Goal: Task Accomplishment & Management: Manage account settings

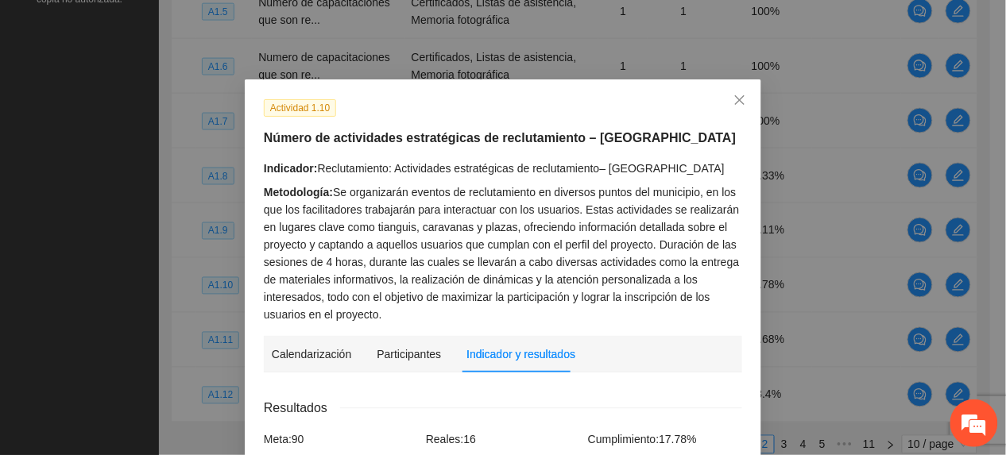
scroll to position [1568, 0]
click at [729, 124] on div "Actividad 1.10 Número de actividades estratégicas de reclutamiento – Chihuahua …" at bounding box center [503, 210] width 490 height 225
click at [733, 102] on icon "close" at bounding box center [739, 100] width 13 height 13
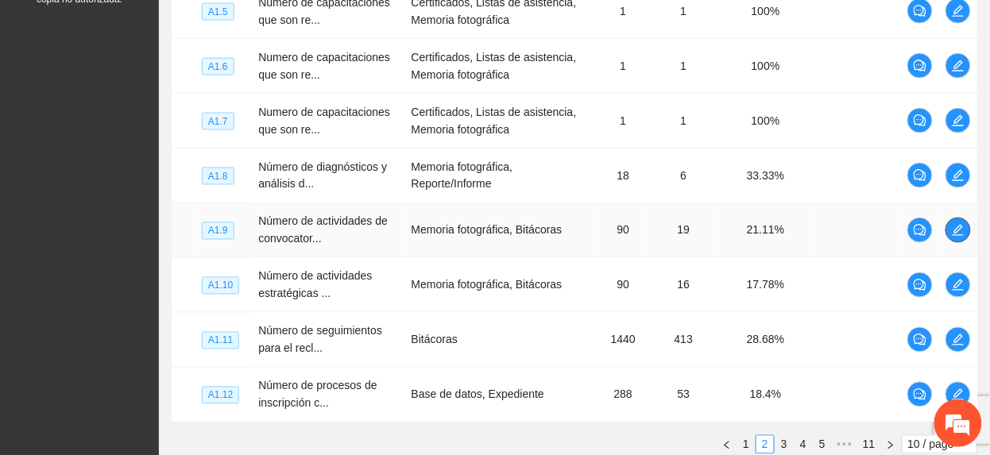
click at [957, 235] on icon "edit" at bounding box center [957, 230] width 11 height 11
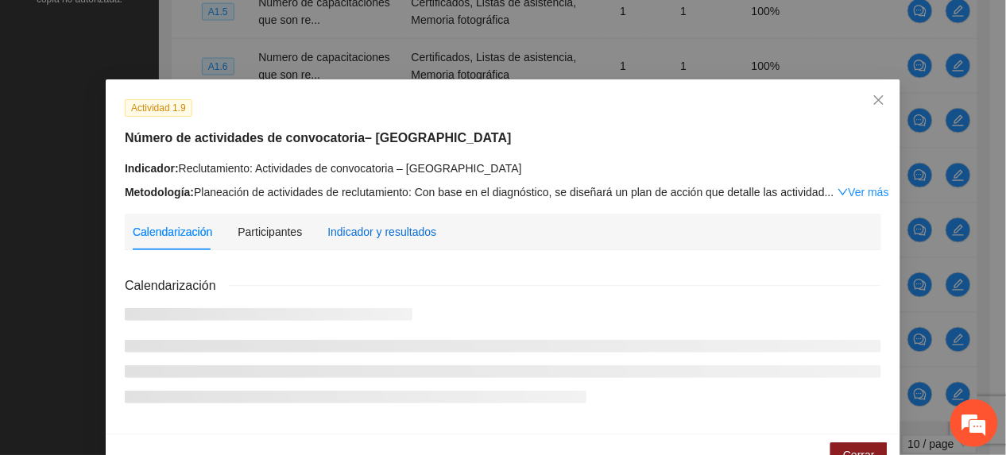
click at [373, 230] on div "Indicador y resultados" at bounding box center [381, 231] width 109 height 17
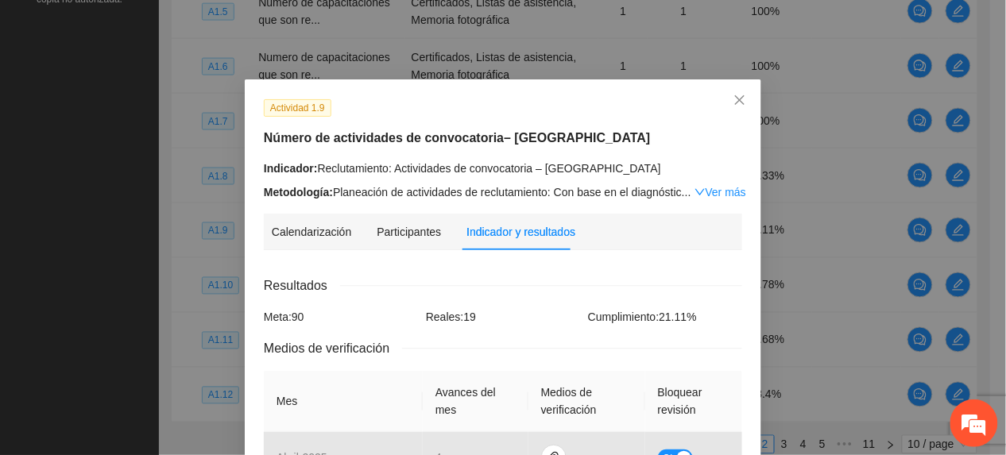
click at [694, 187] on icon "down" at bounding box center [699, 192] width 11 height 11
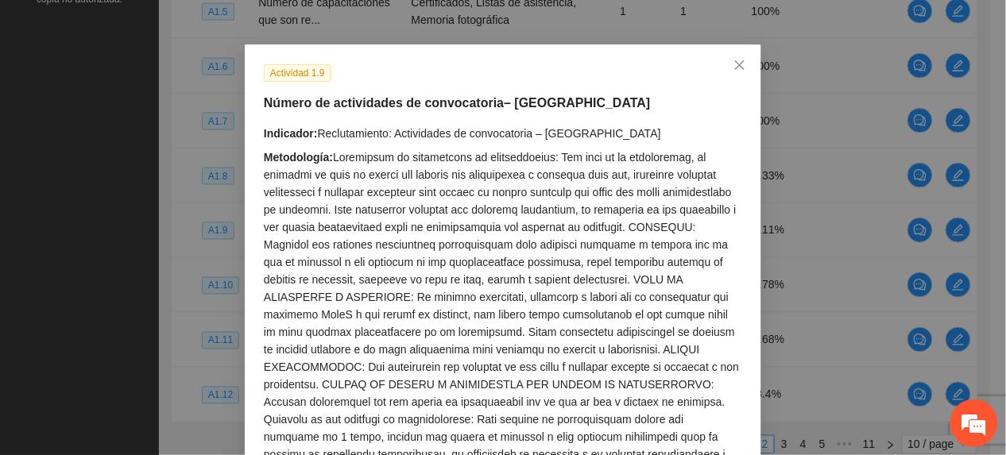
scroll to position [0, 0]
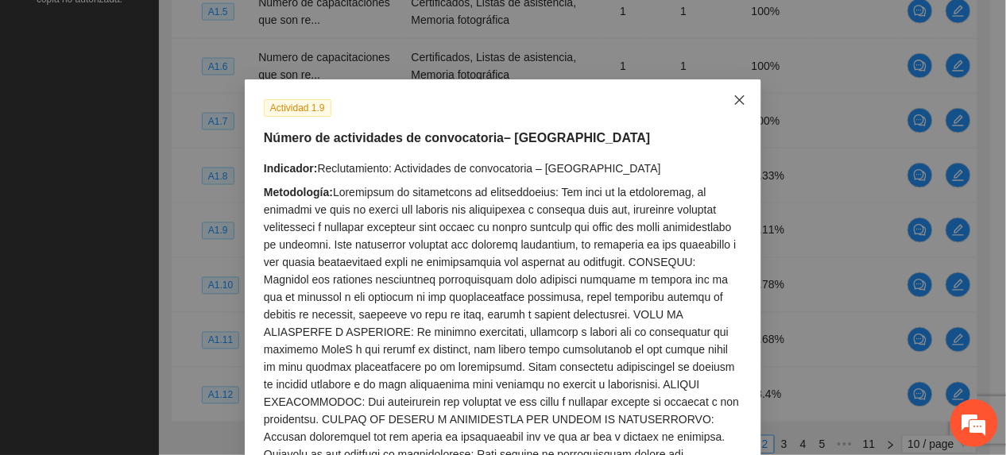
click at [731, 91] on span "Close" at bounding box center [739, 100] width 43 height 43
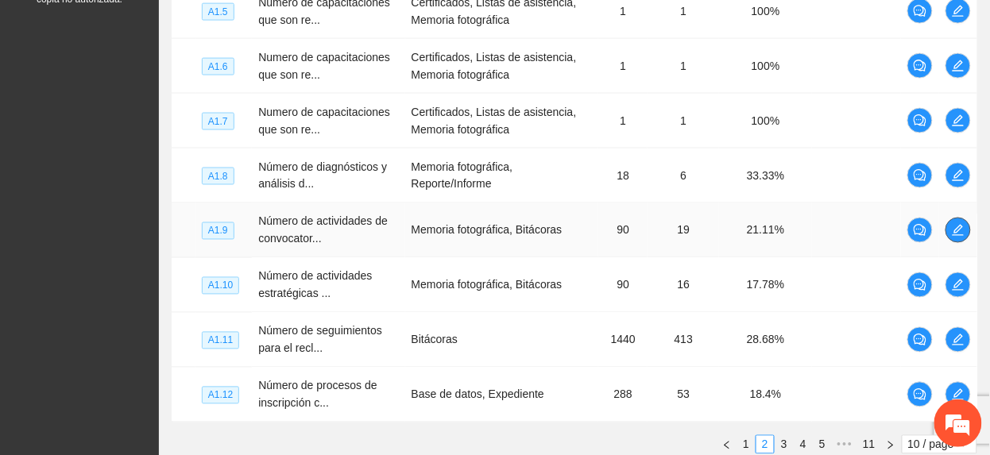
click at [969, 230] on span "edit" at bounding box center [958, 230] width 24 height 13
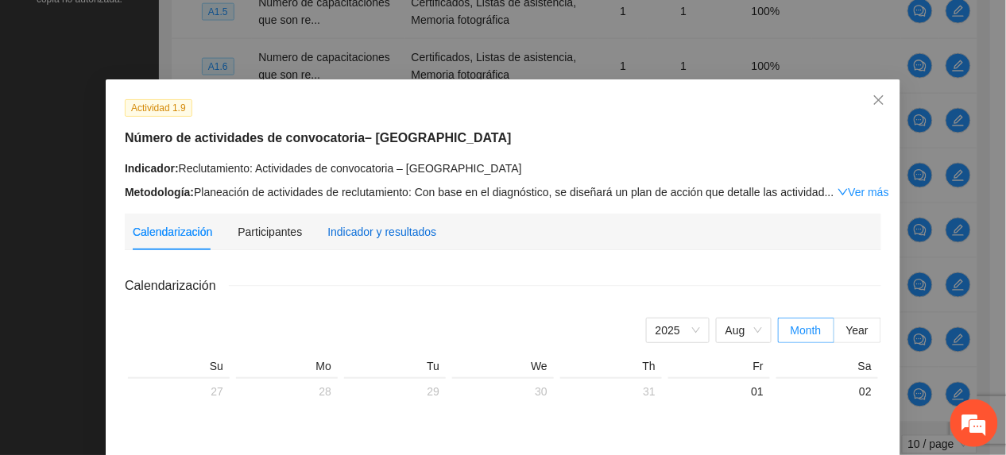
click at [327, 239] on div "Indicador y resultados" at bounding box center [381, 231] width 109 height 17
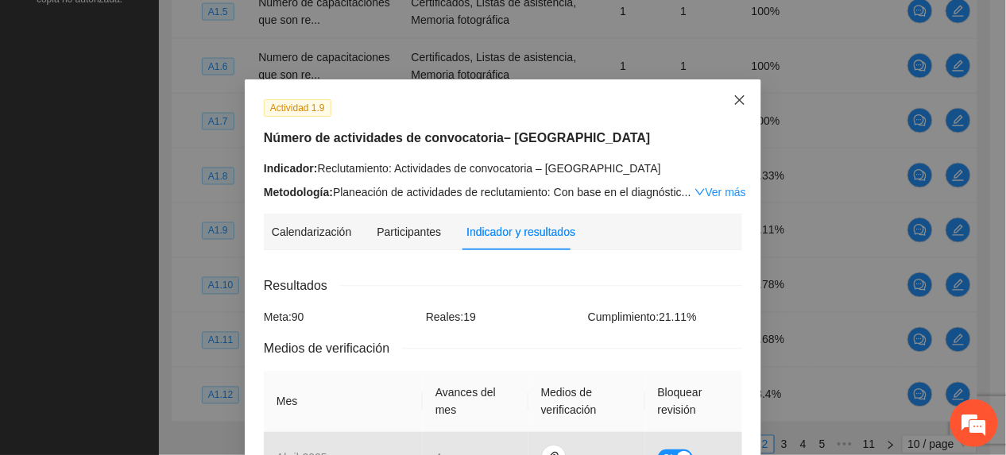
click at [723, 97] on span "Close" at bounding box center [739, 100] width 43 height 43
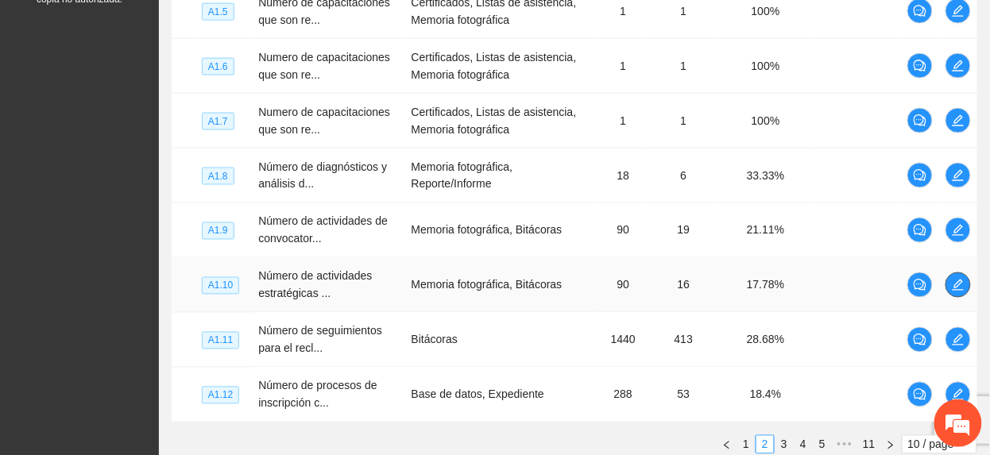
click at [954, 281] on icon "edit" at bounding box center [958, 285] width 13 height 13
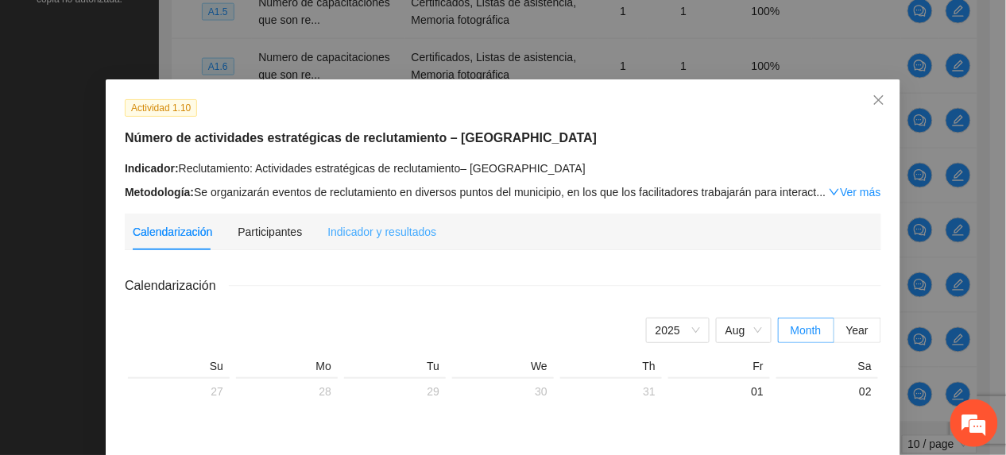
click at [382, 240] on div "Indicador y resultados" at bounding box center [381, 232] width 109 height 37
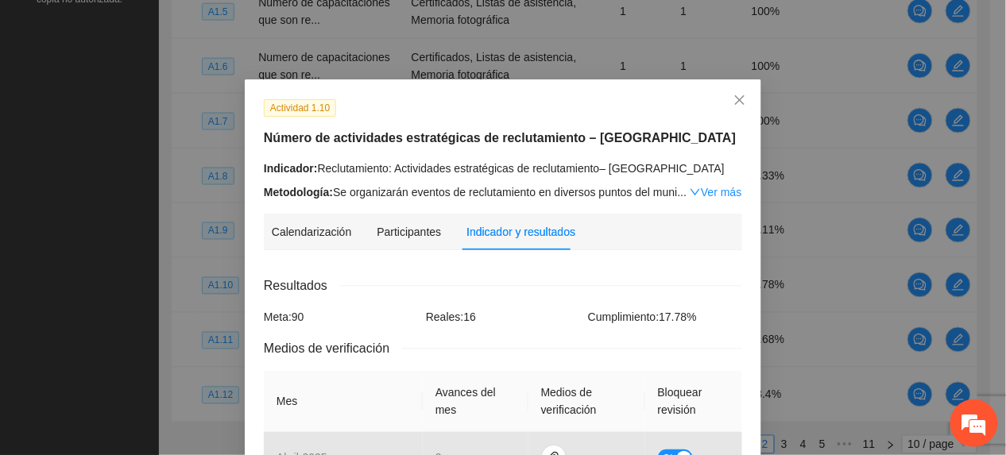
click at [704, 181] on div "Indicador: Reclutamiento: Actividades estratégicas de reclutamiento– Chihuahua …" at bounding box center [503, 180] width 478 height 41
click at [716, 192] on link "Ver más" at bounding box center [715, 192] width 52 height 13
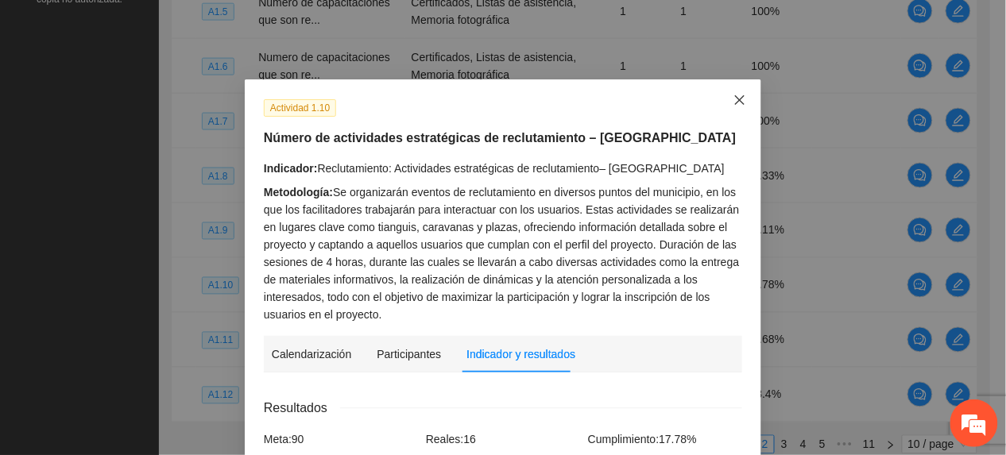
click at [748, 93] on span "Close" at bounding box center [739, 100] width 43 height 43
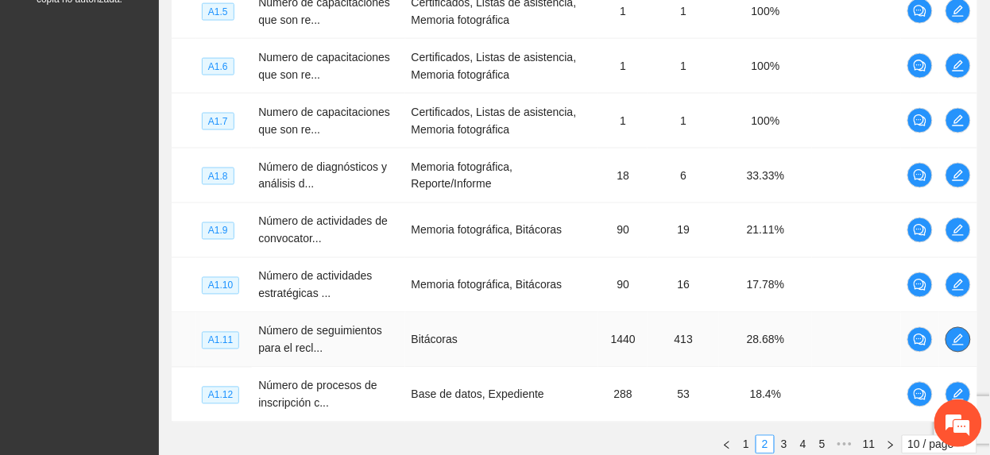
click at [952, 349] on button "button" at bounding box center [957, 339] width 25 height 25
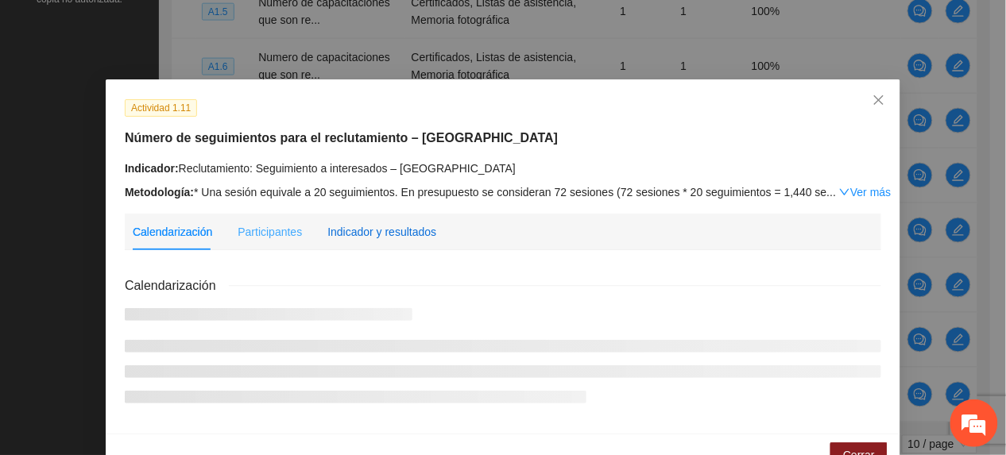
click at [389, 229] on div "Indicador y resultados" at bounding box center [381, 231] width 109 height 17
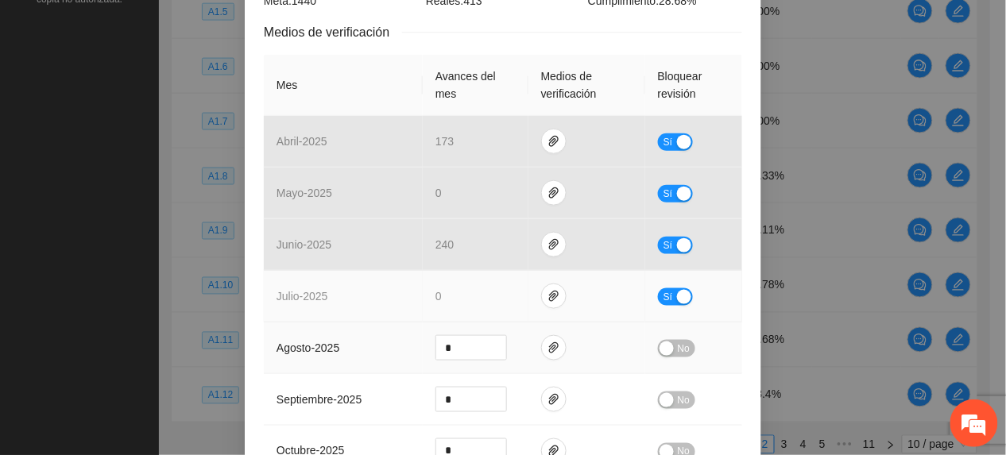
scroll to position [318, 0]
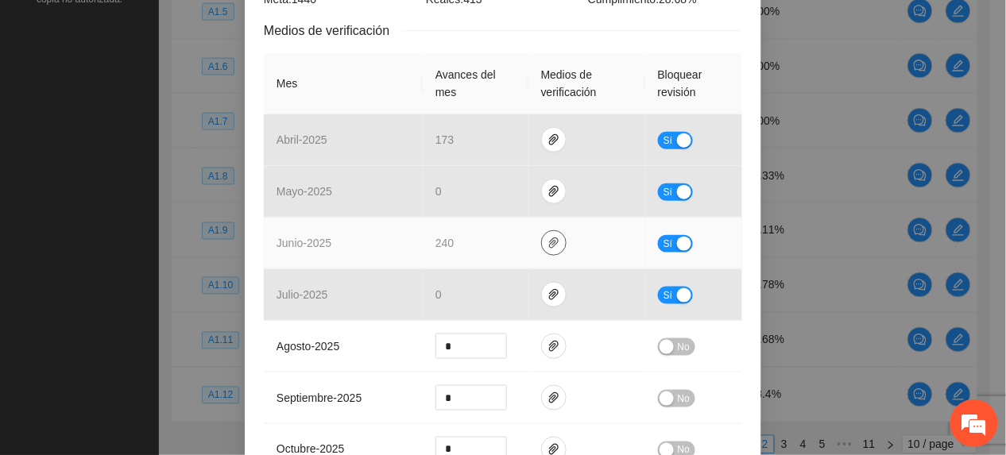
click at [547, 245] on icon "paper-clip" at bounding box center [553, 243] width 13 height 13
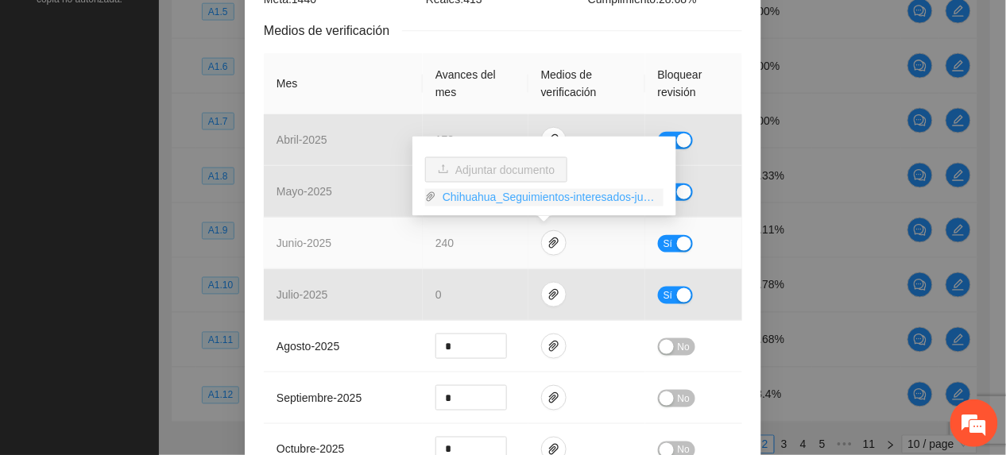
click at [494, 192] on link "Chihuahua_Seguimientos-interesados-junio.zip" at bounding box center [549, 197] width 227 height 17
click at [616, 195] on link "Chihuahua_Seguimientos-interesados-junio.zip" at bounding box center [549, 197] width 227 height 17
click at [658, 245] on button "Sí" at bounding box center [675, 243] width 35 height 17
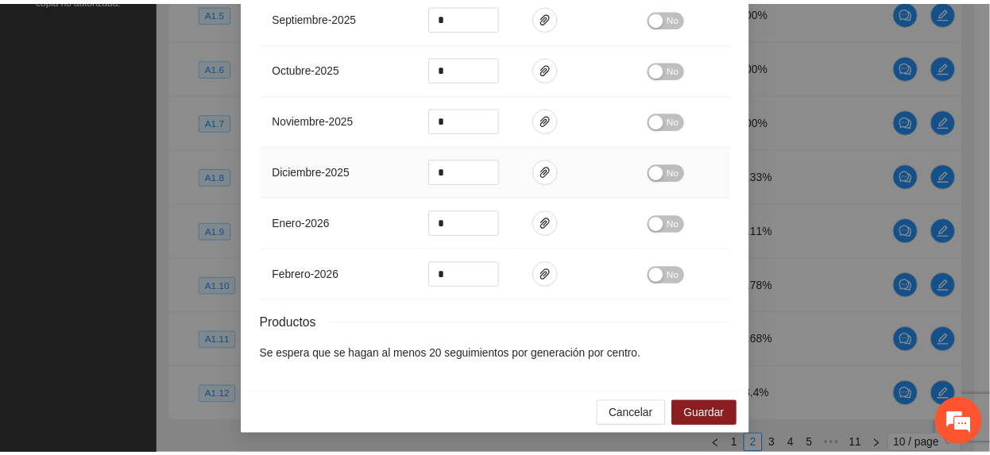
scroll to position [706, 0]
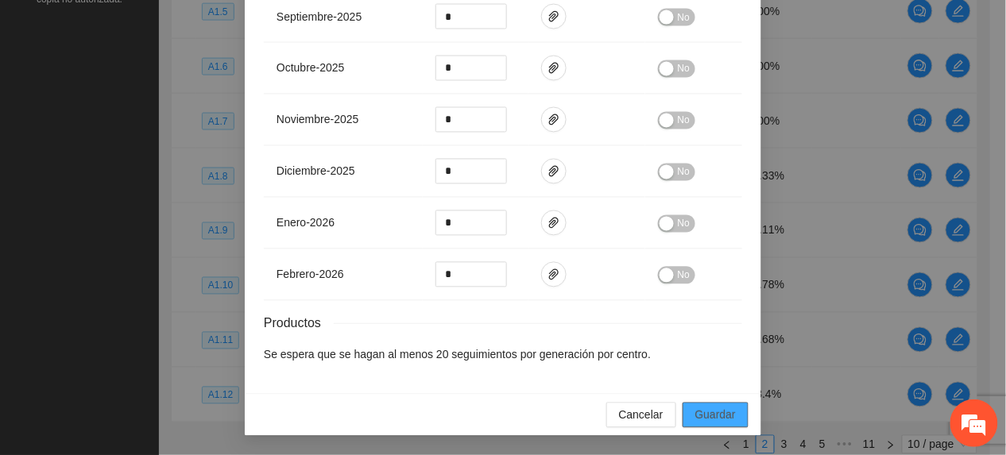
click at [709, 419] on span "Guardar" at bounding box center [715, 415] width 41 height 17
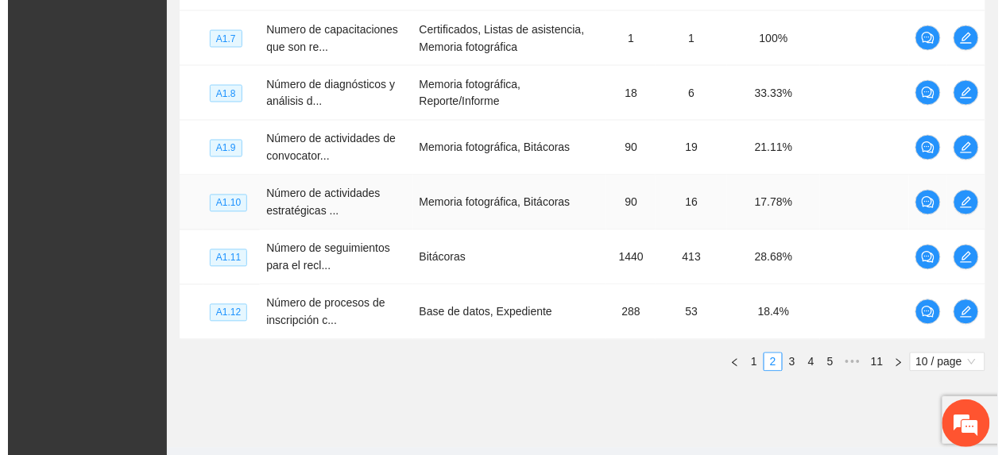
scroll to position [666, 0]
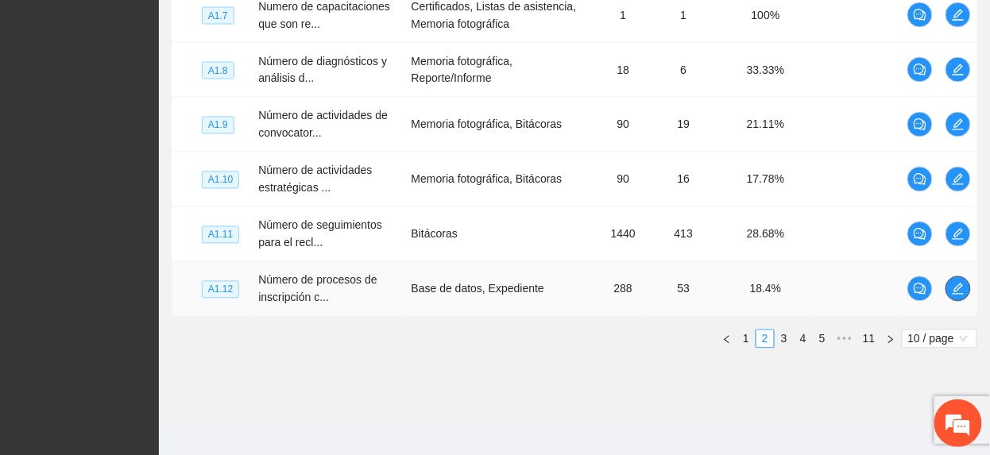
click at [952, 292] on icon "edit" at bounding box center [958, 289] width 13 height 13
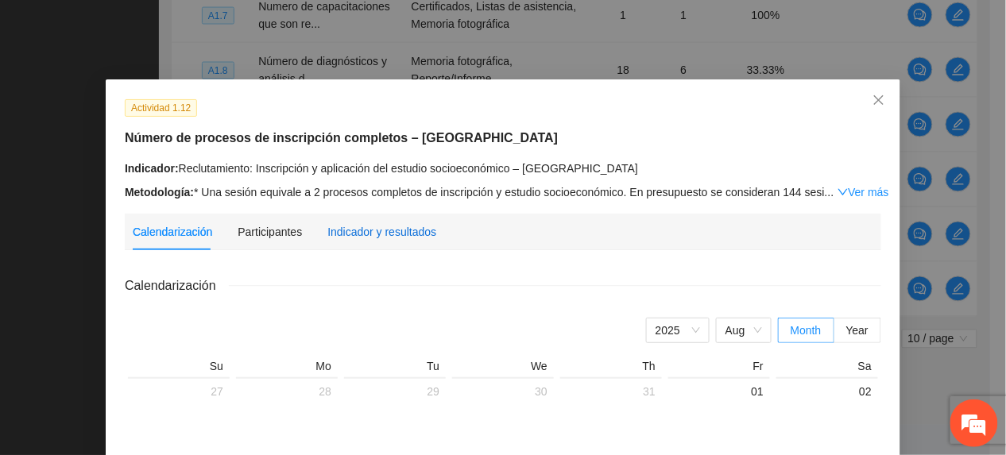
click at [415, 237] on div "Indicador y resultados" at bounding box center [381, 231] width 109 height 17
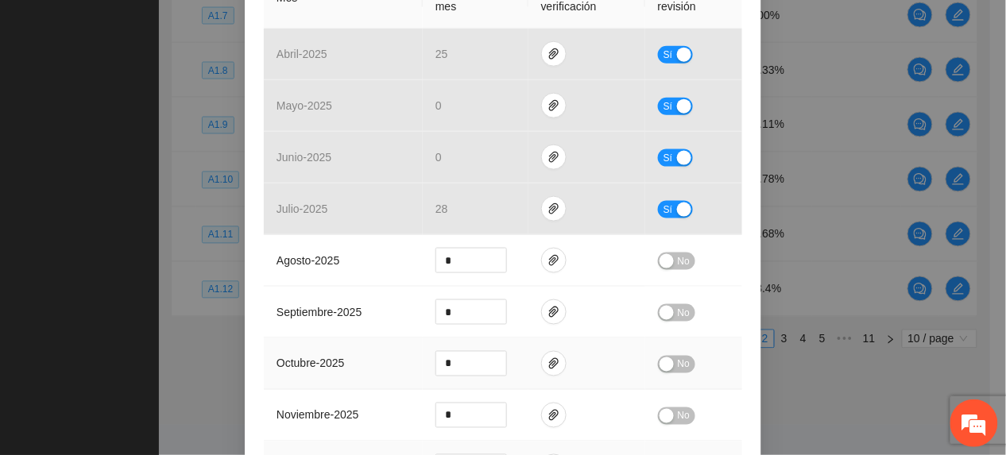
scroll to position [423, 0]
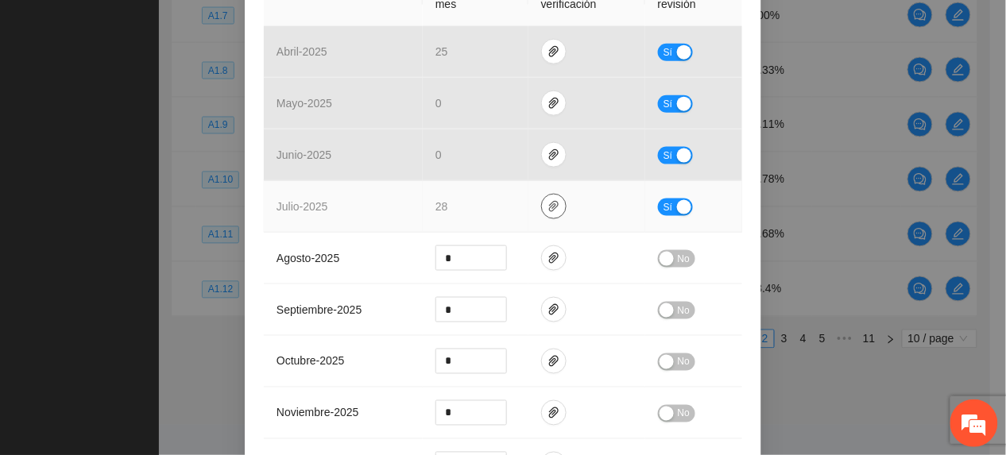
click at [547, 200] on icon "paper-clip" at bounding box center [553, 206] width 13 height 13
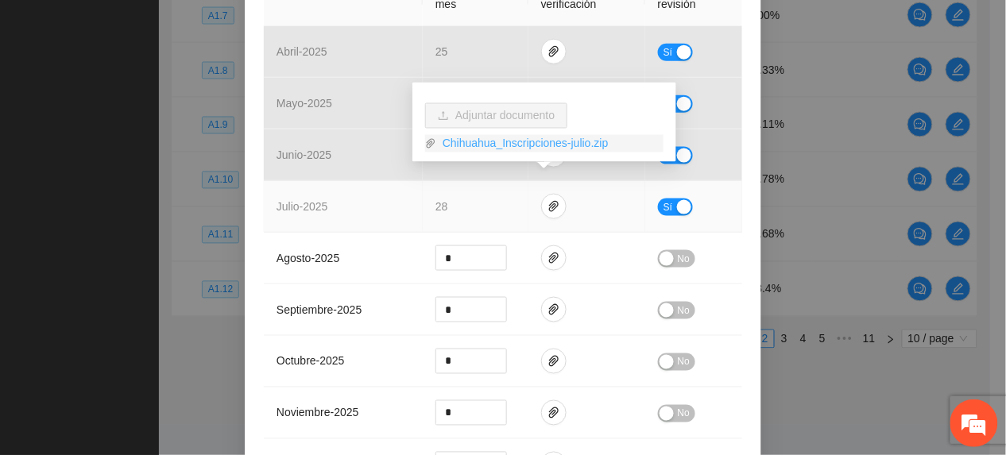
click at [502, 149] on link "Chihuahua_Inscripciones-julio.zip" at bounding box center [549, 143] width 227 height 17
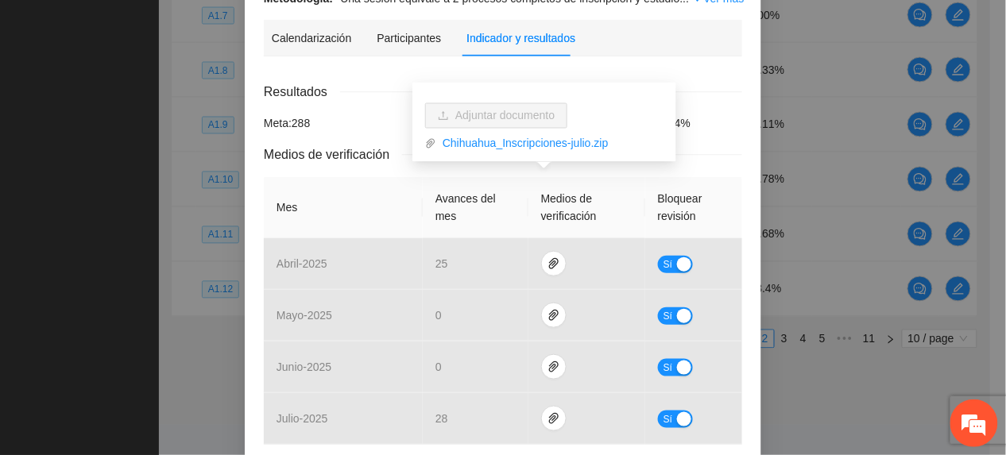
scroll to position [0, 0]
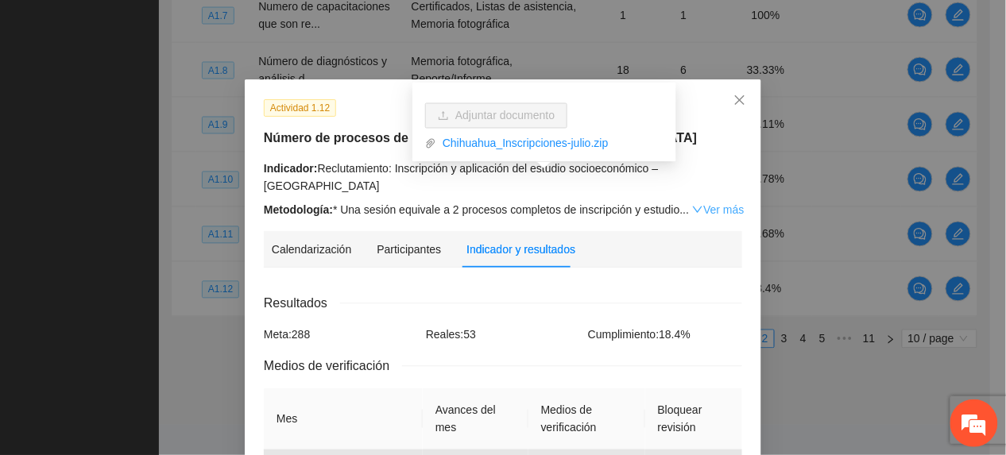
click at [731, 203] on link "Ver más" at bounding box center [718, 209] width 52 height 13
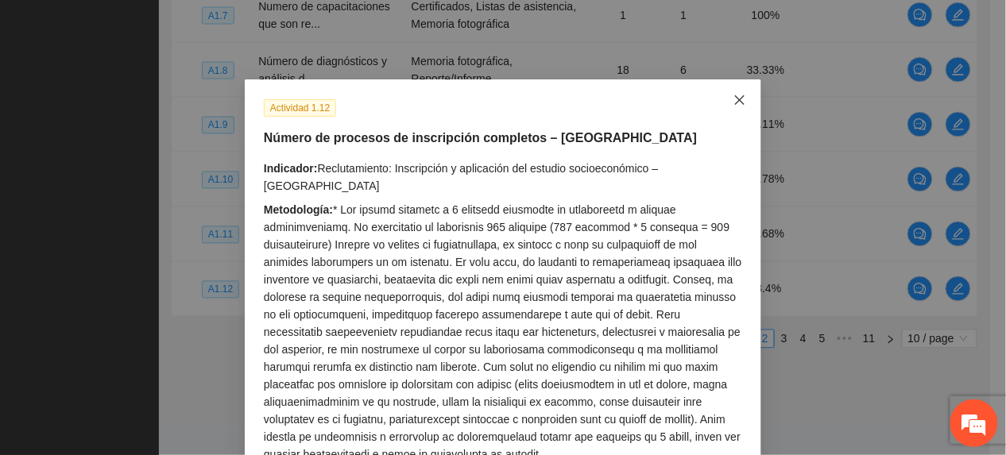
click at [742, 99] on span "Close" at bounding box center [739, 100] width 43 height 43
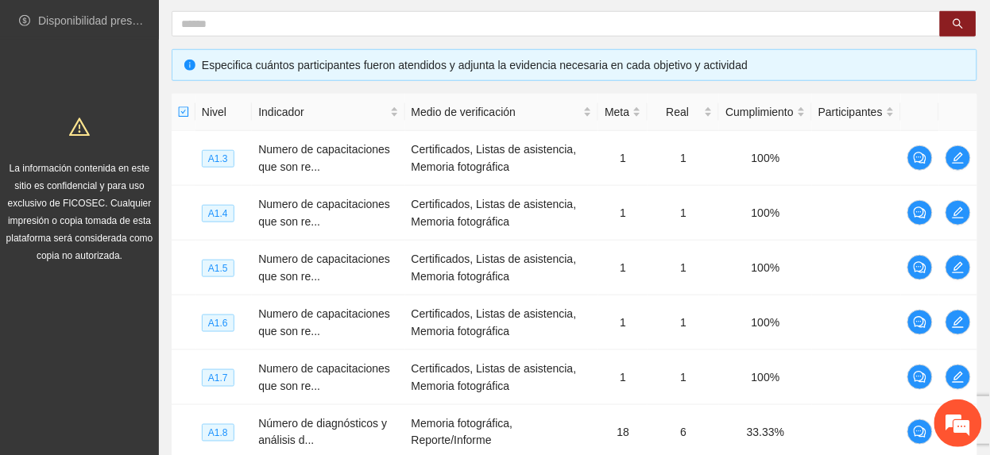
scroll to position [635, 0]
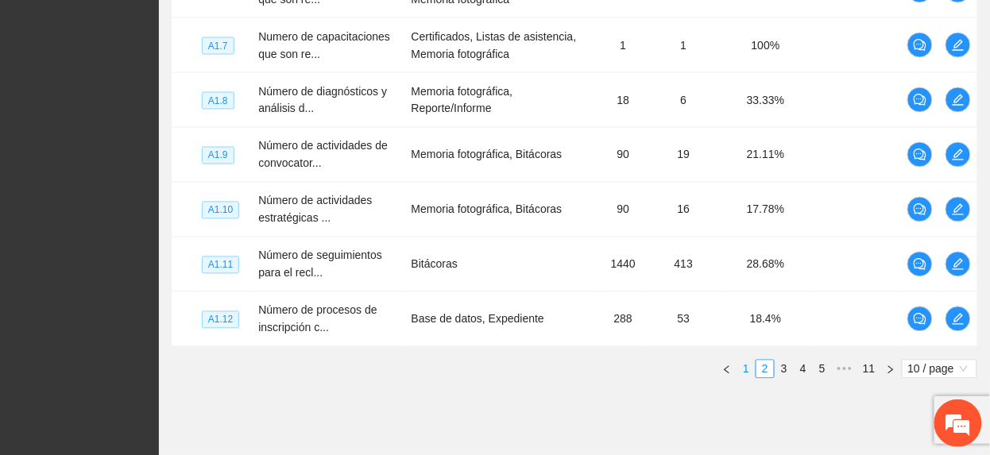
click at [745, 378] on link "1" at bounding box center [745, 369] width 17 height 17
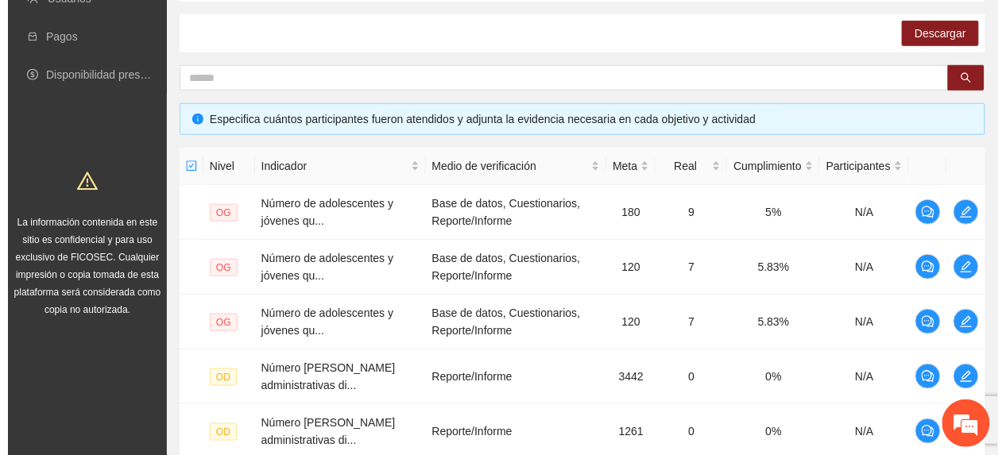
scroll to position [211, 0]
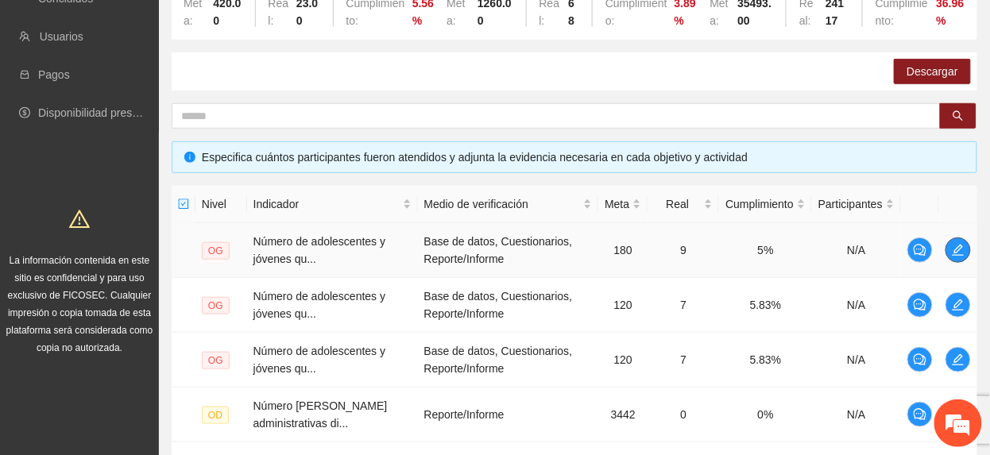
click at [958, 242] on button "button" at bounding box center [957, 249] width 25 height 25
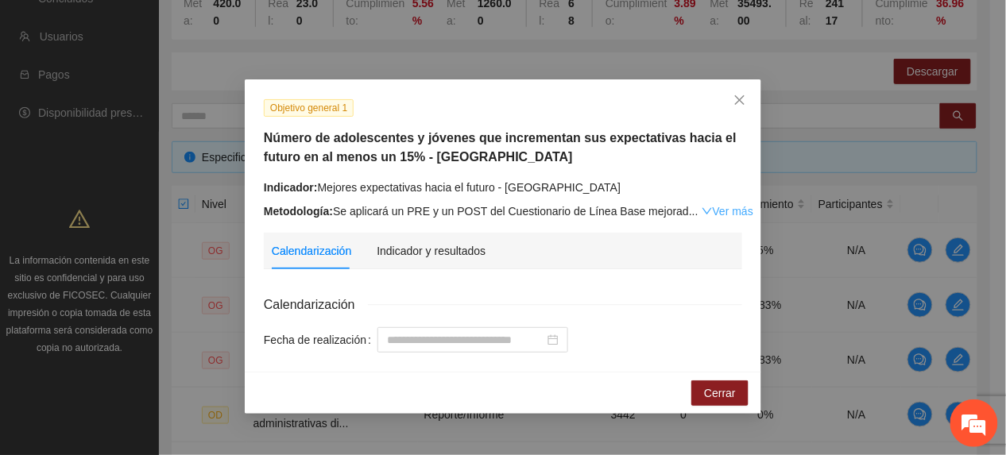
click at [709, 207] on link "Ver más" at bounding box center [727, 211] width 52 height 13
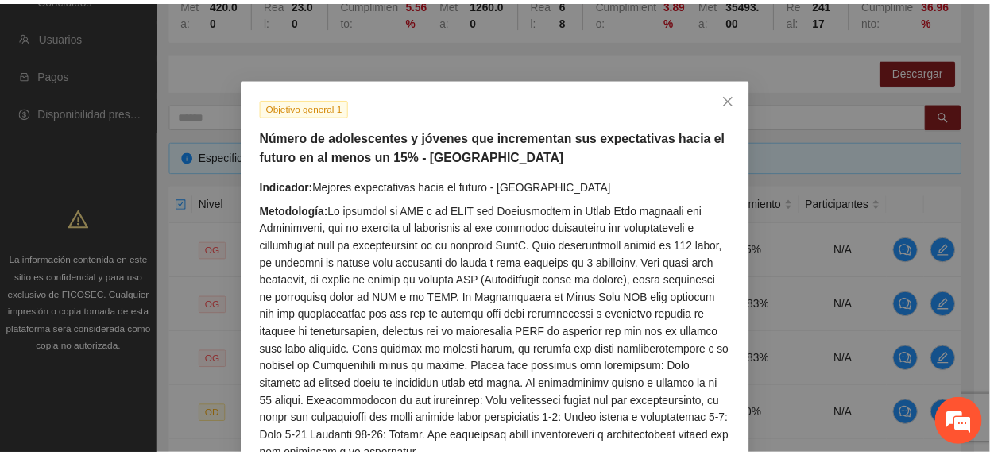
scroll to position [0, 0]
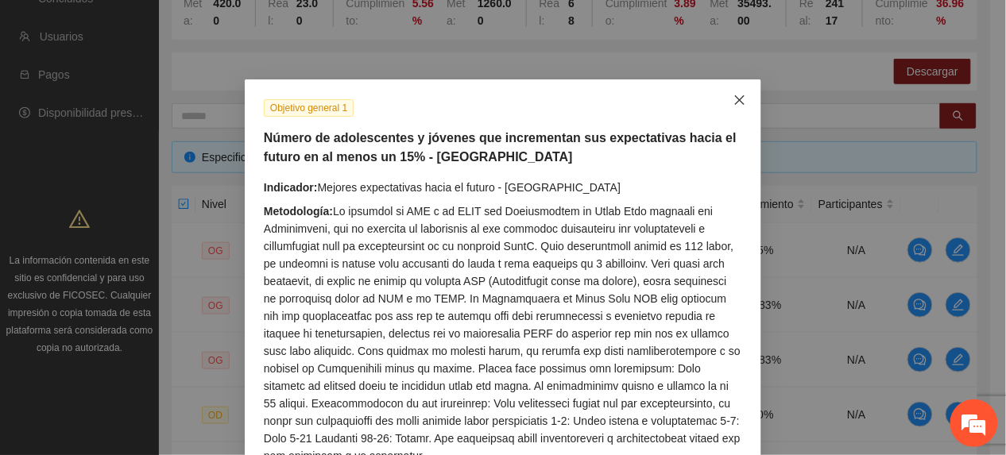
click at [736, 102] on icon "close" at bounding box center [739, 100] width 13 height 13
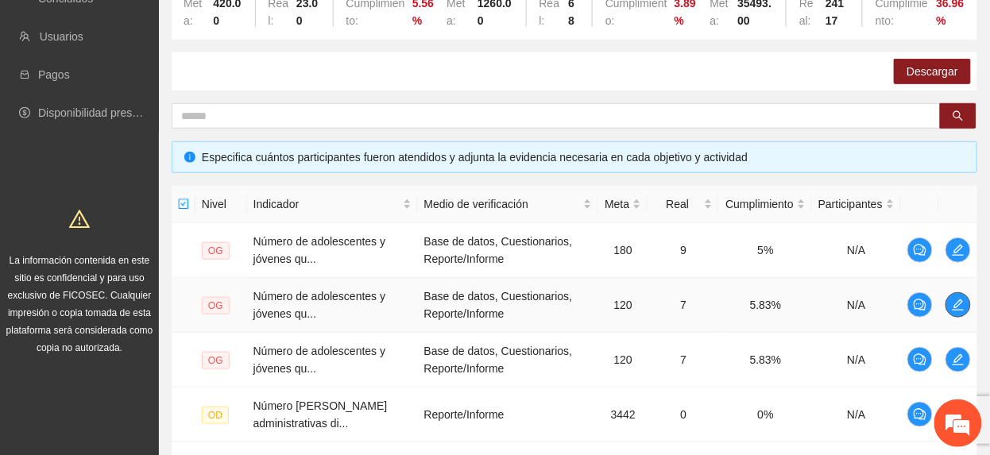
click at [964, 297] on button "button" at bounding box center [957, 304] width 25 height 25
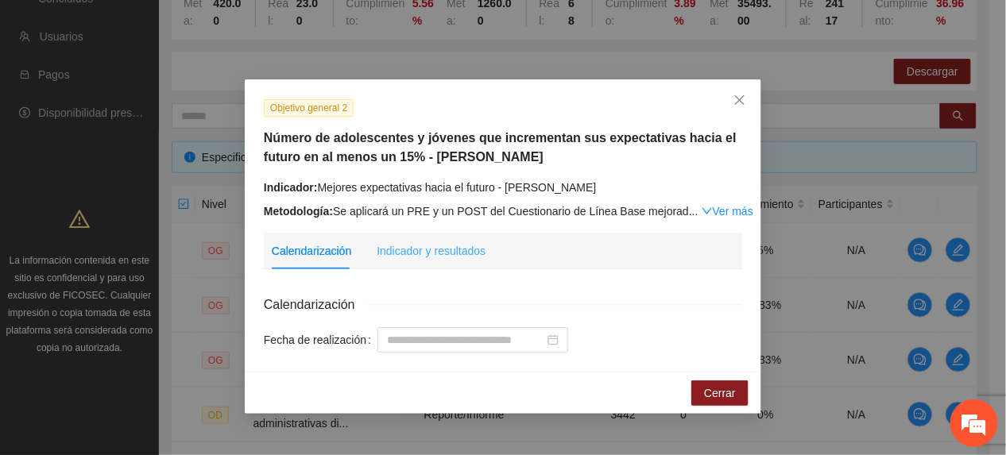
click at [426, 240] on div "Indicador y resultados" at bounding box center [430, 251] width 109 height 37
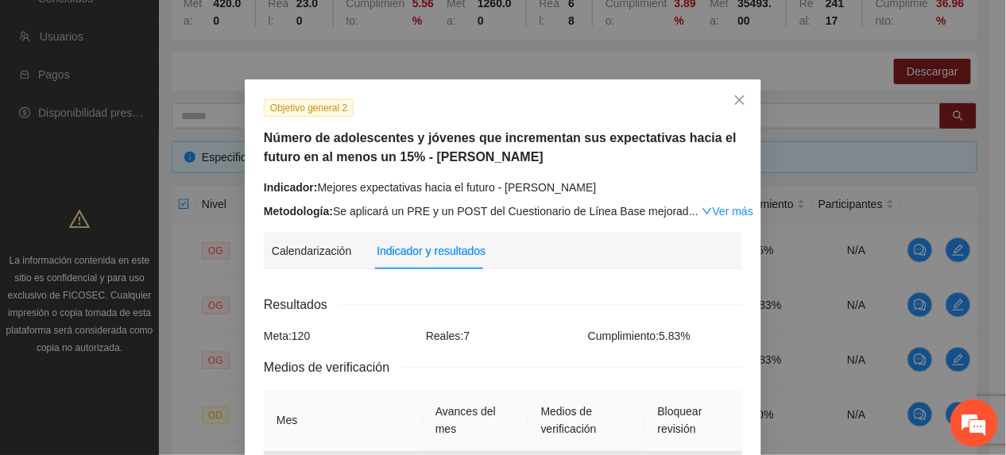
click at [713, 210] on link "Ver más" at bounding box center [727, 211] width 52 height 13
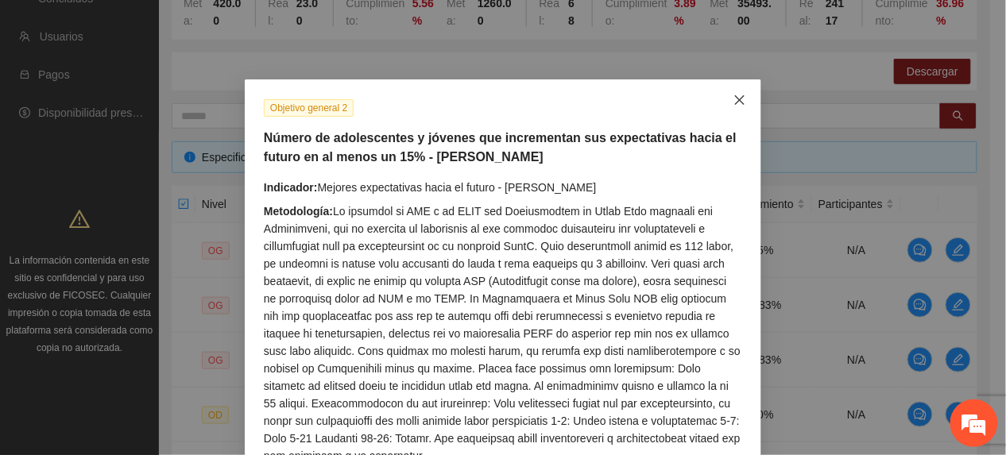
drag, startPoint x: 726, startPoint y: 90, endPoint x: 669, endPoint y: 143, distance: 78.1
click at [725, 90] on span "Close" at bounding box center [739, 100] width 43 height 43
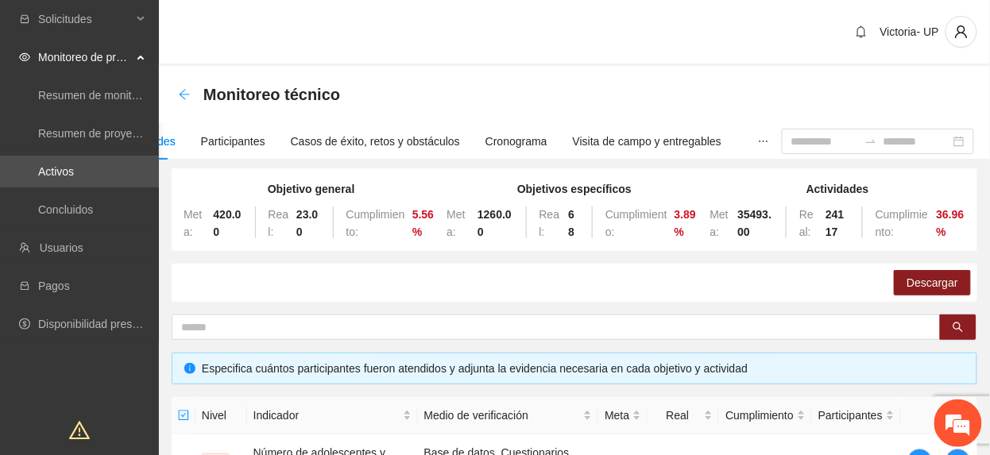
click at [186, 97] on icon "arrow-left" at bounding box center [184, 94] width 13 height 13
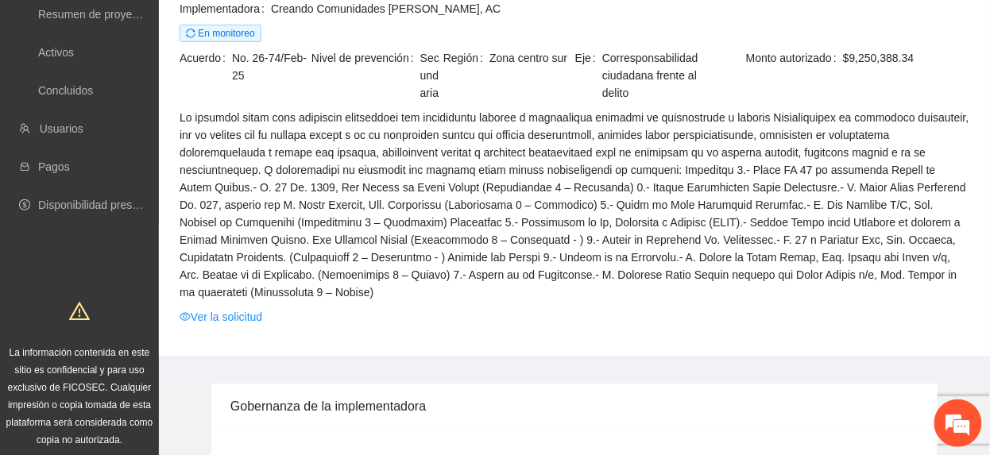
scroll to position [106, 0]
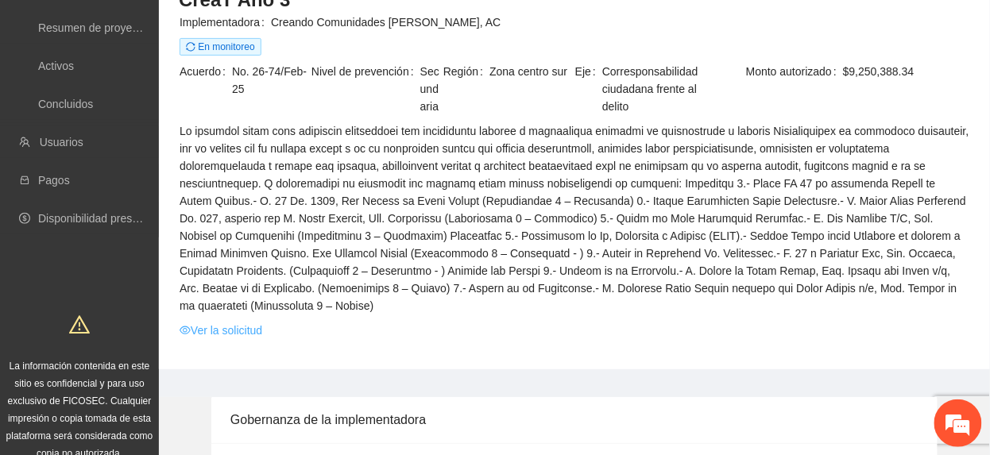
click at [214, 322] on link "Ver la solicitud" at bounding box center [221, 330] width 83 height 17
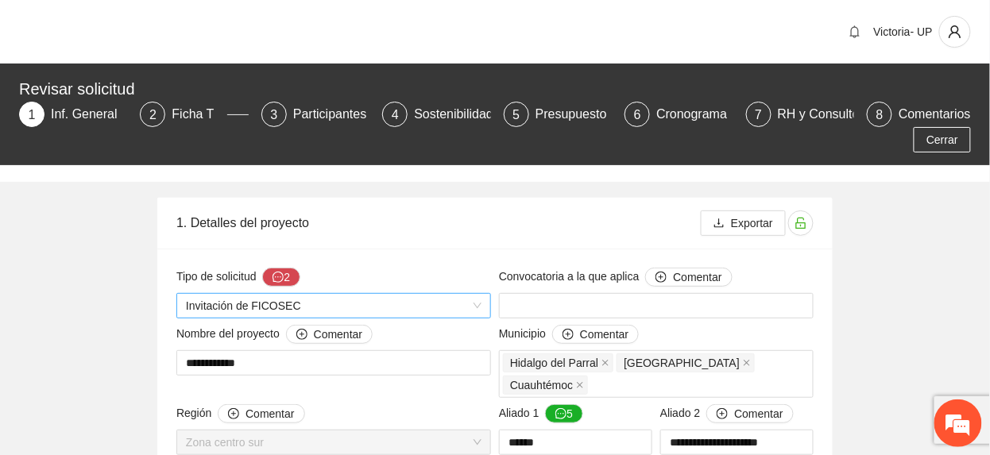
type input "**********"
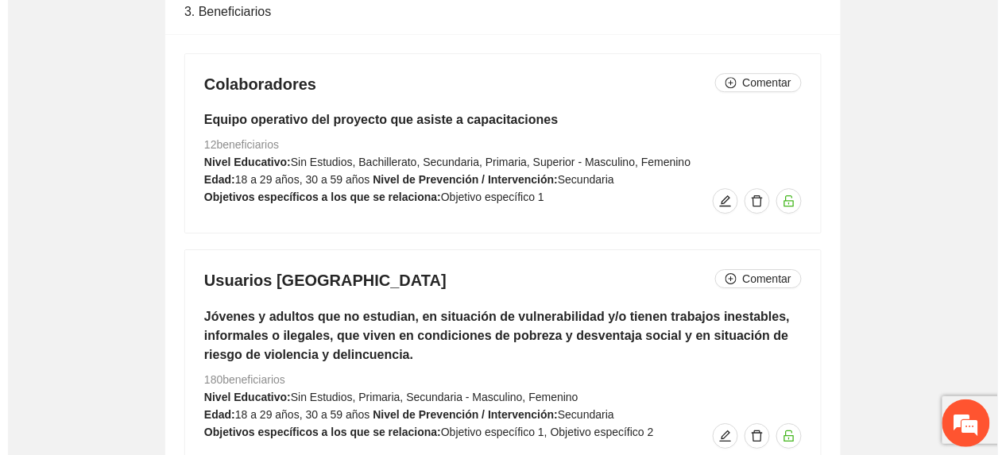
scroll to position [4236, 0]
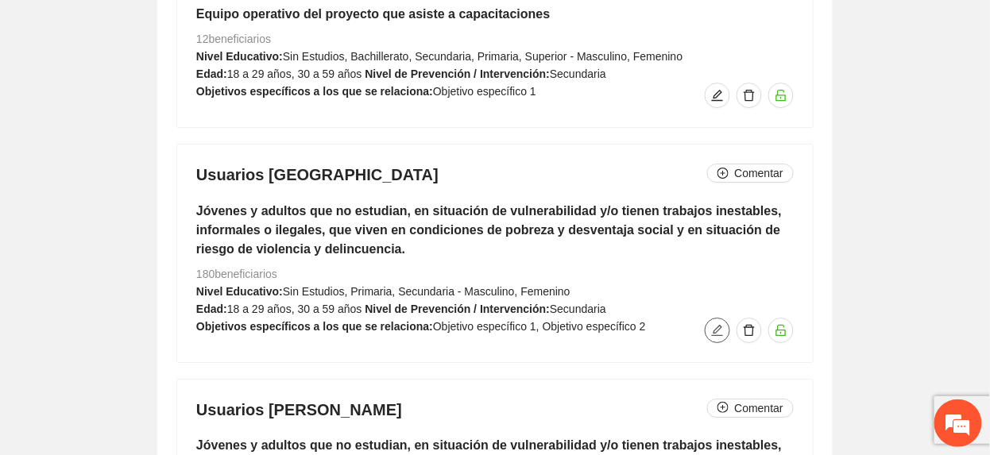
click at [719, 324] on icon "edit" at bounding box center [717, 330] width 13 height 13
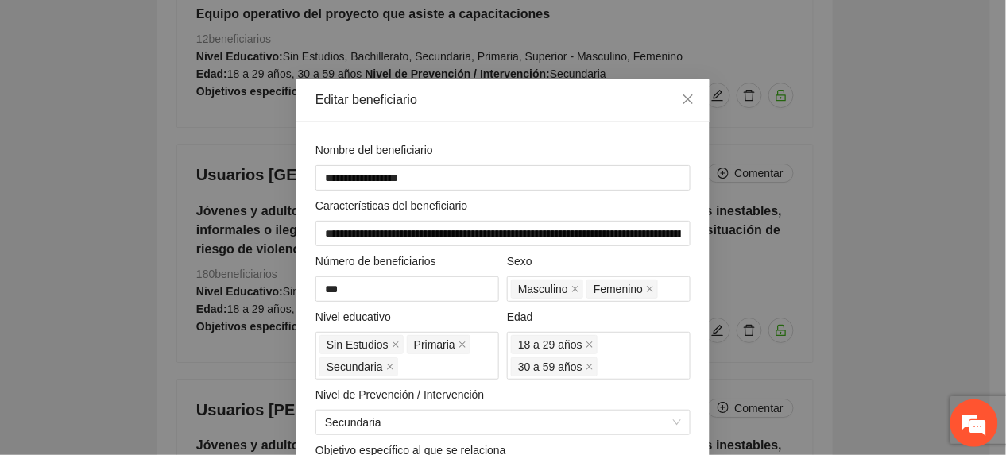
scroll to position [0, 0]
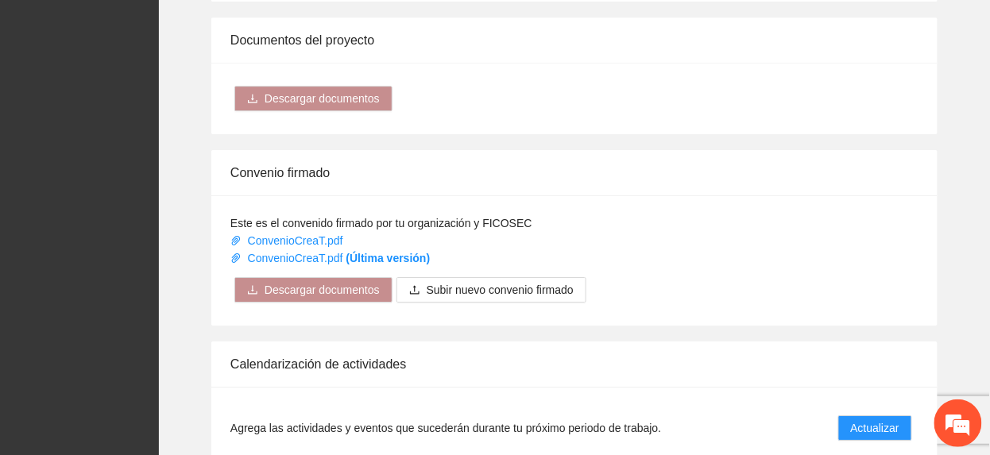
scroll to position [1482, 0]
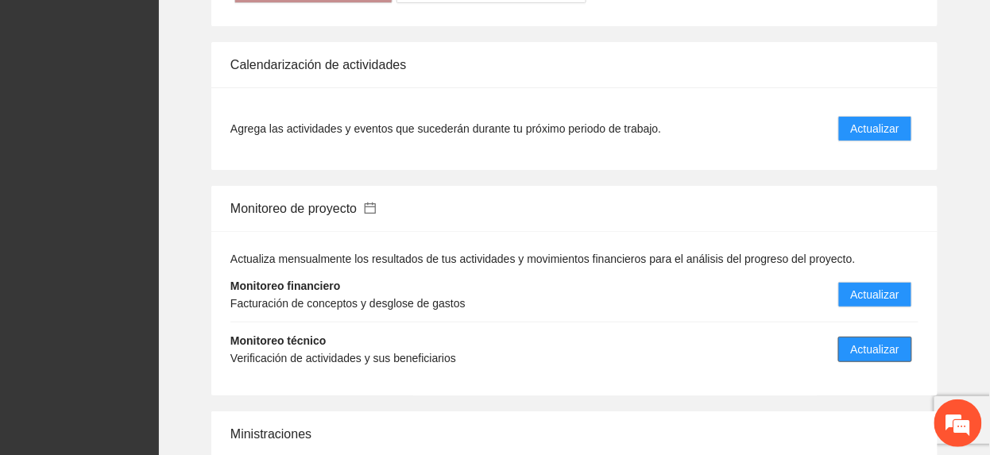
click at [887, 341] on span "Actualizar" at bounding box center [875, 349] width 48 height 17
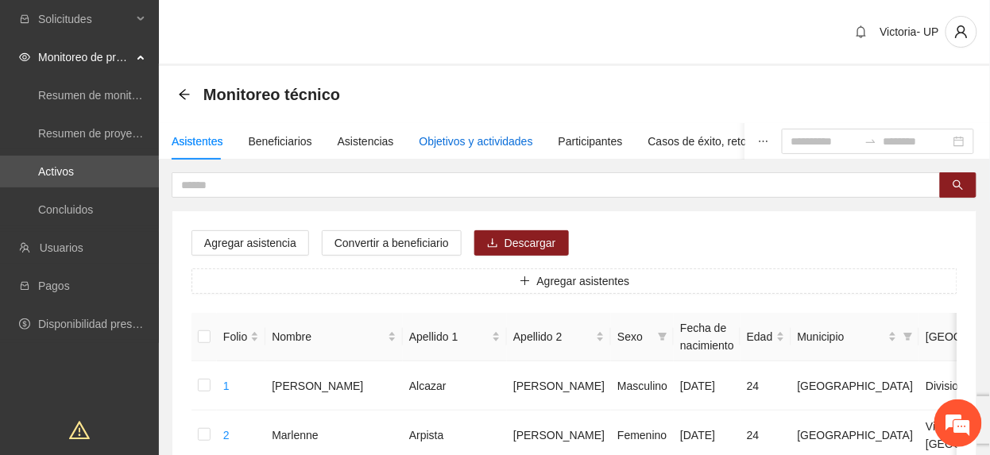
click at [448, 131] on div "Objetivos y actividades" at bounding box center [476, 141] width 114 height 37
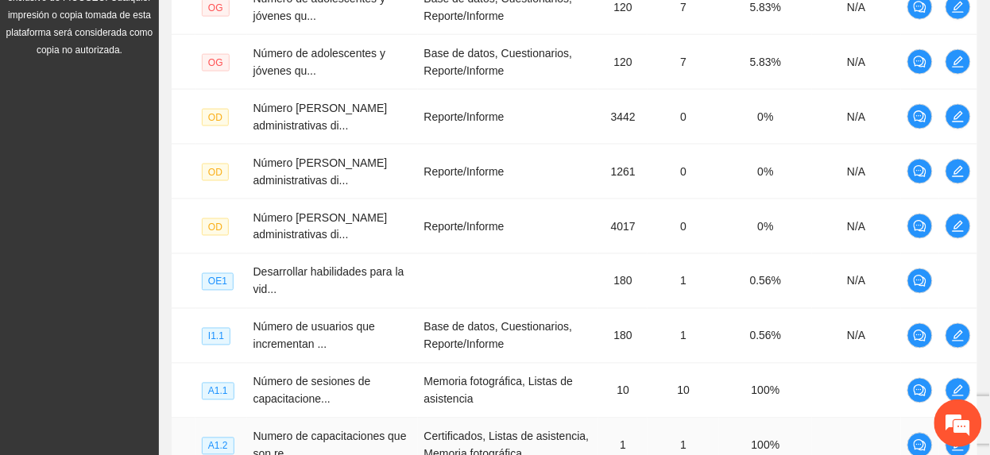
scroll to position [683, 0]
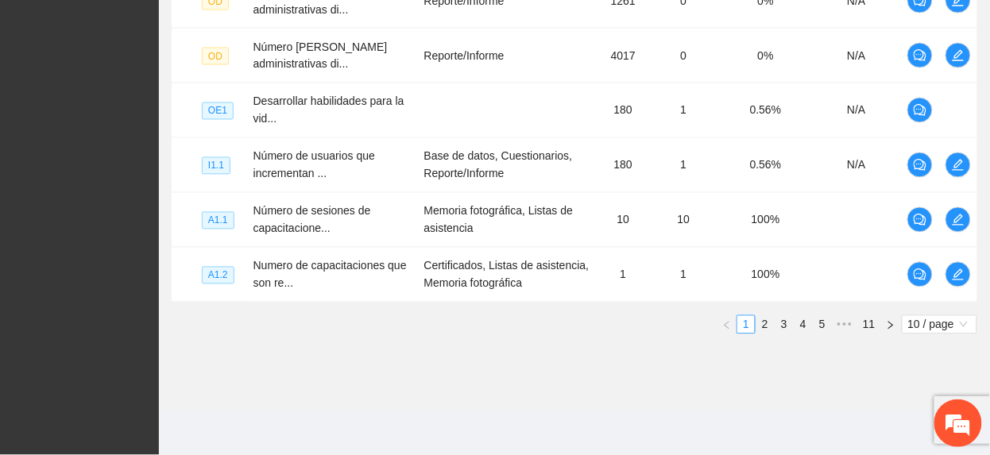
drag, startPoint x: 790, startPoint y: 324, endPoint x: 812, endPoint y: 369, distance: 50.4
click at [764, 329] on link "2" at bounding box center [764, 324] width 17 height 17
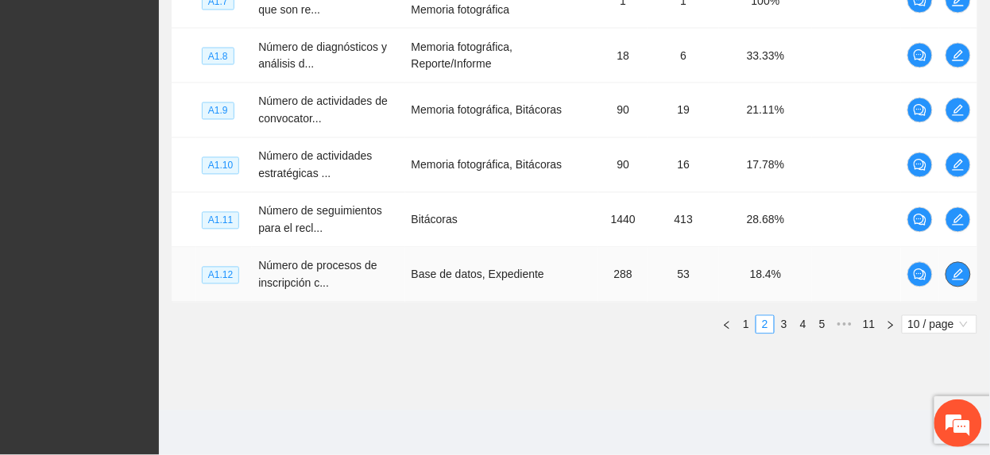
click at [955, 268] on icon "edit" at bounding box center [958, 274] width 13 height 13
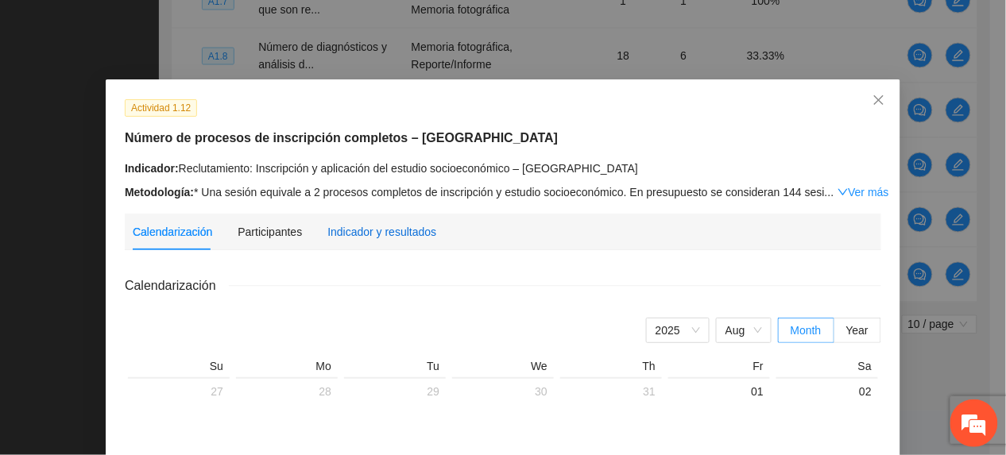
click at [401, 230] on div "Indicador y resultados" at bounding box center [381, 231] width 109 height 17
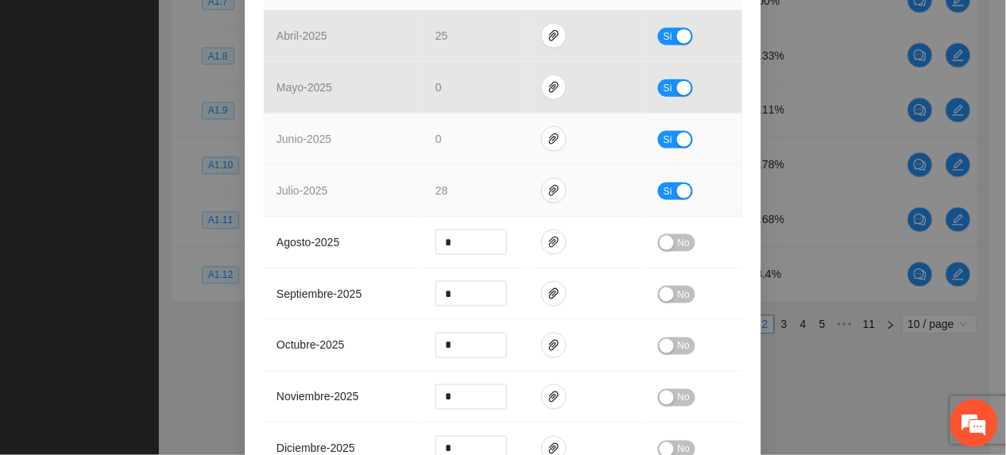
scroll to position [388, 0]
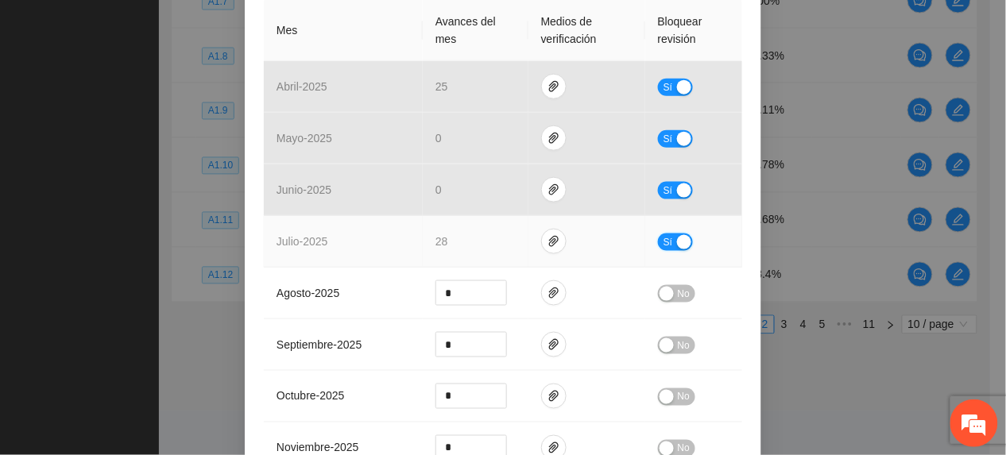
drag, startPoint x: 655, startPoint y: 219, endPoint x: 652, endPoint y: 210, distance: 9.1
click at [652, 216] on td "Sí" at bounding box center [693, 242] width 97 height 52
click at [663, 234] on span "Sí" at bounding box center [668, 242] width 10 height 17
click at [493, 242] on span "down" at bounding box center [498, 247] width 10 height 10
type input "**"
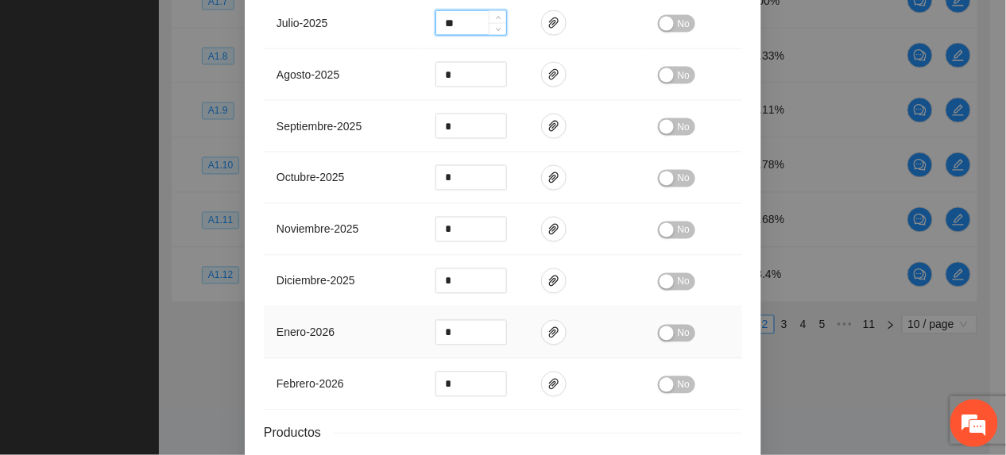
scroll to position [706, 0]
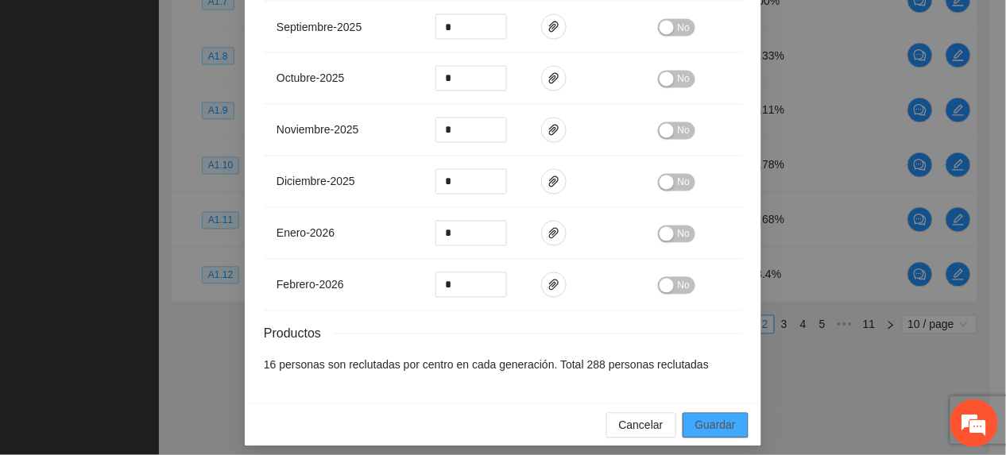
click at [703, 413] on button "Guardar" at bounding box center [715, 425] width 66 height 25
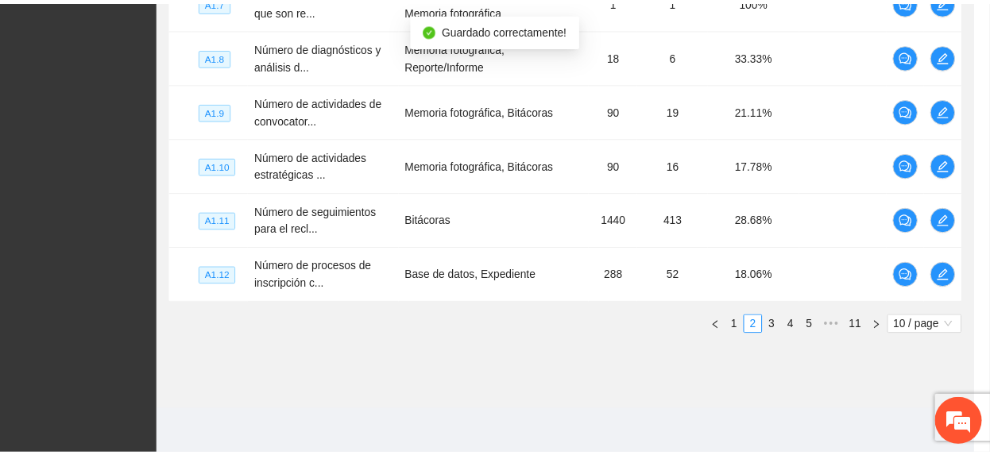
scroll to position [627, 0]
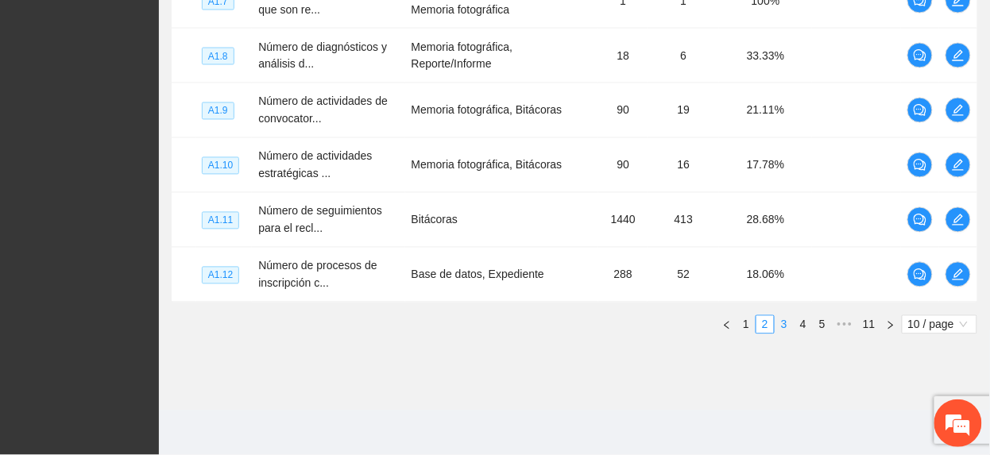
click at [777, 322] on link "3" at bounding box center [783, 324] width 17 height 17
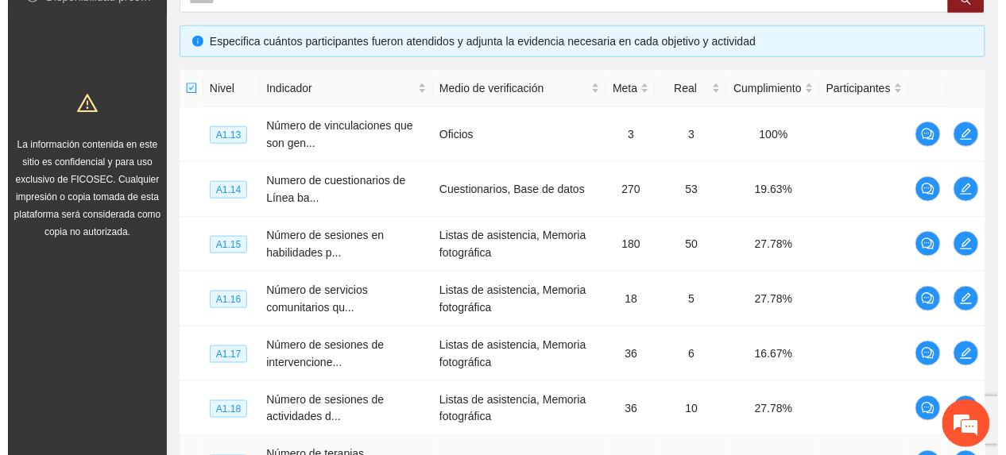
scroll to position [365, 0]
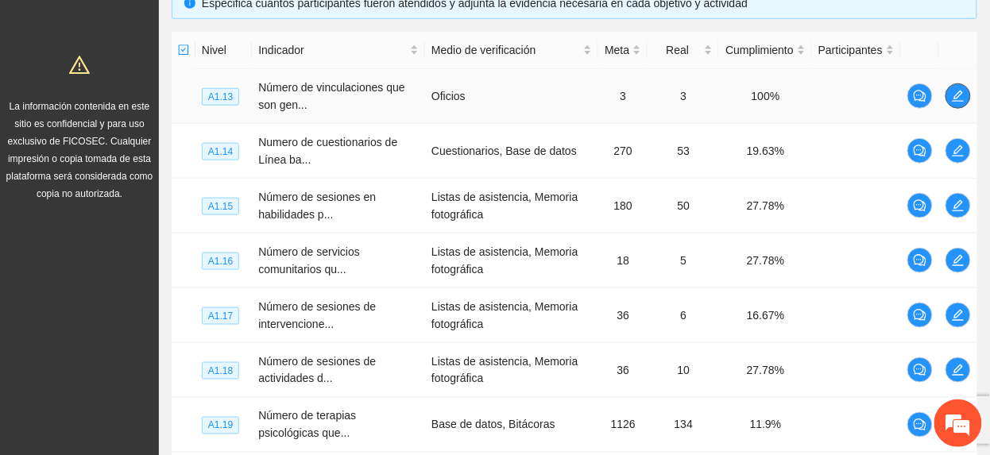
click at [960, 96] on icon "edit" at bounding box center [958, 96] width 13 height 13
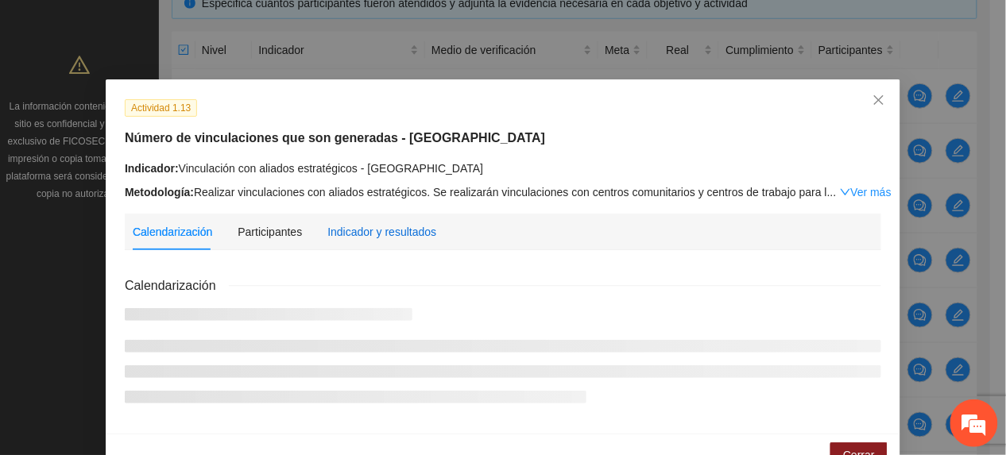
click at [370, 223] on div "Indicador y resultados" at bounding box center [381, 231] width 109 height 17
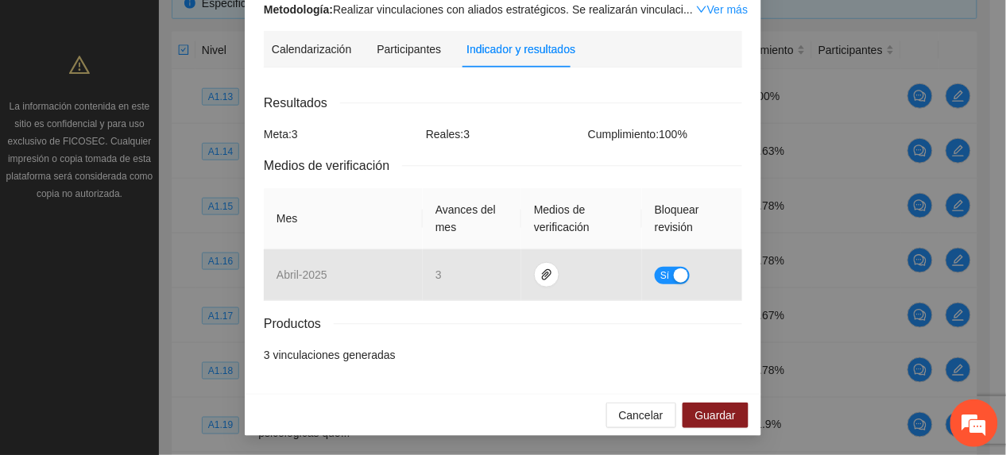
scroll to position [0, 0]
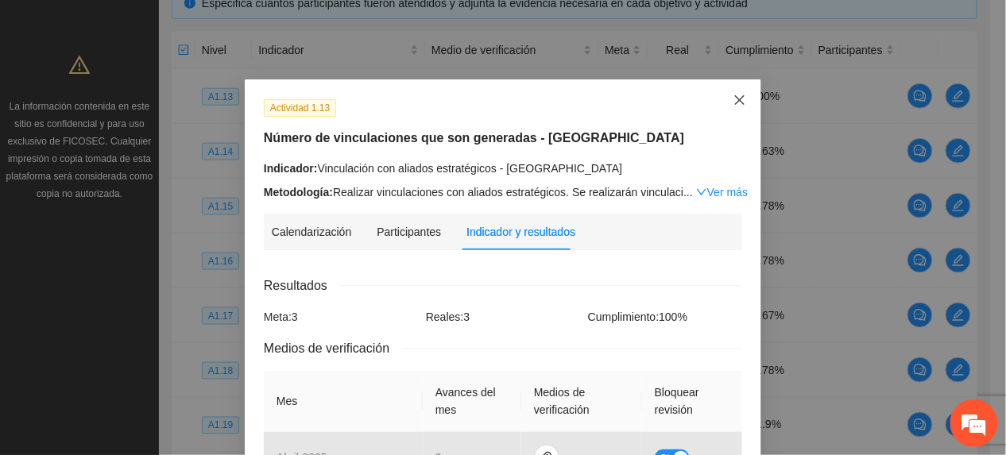
drag, startPoint x: 719, startPoint y: 95, endPoint x: 745, endPoint y: 106, distance: 28.2
click at [722, 96] on span "Close" at bounding box center [739, 100] width 43 height 43
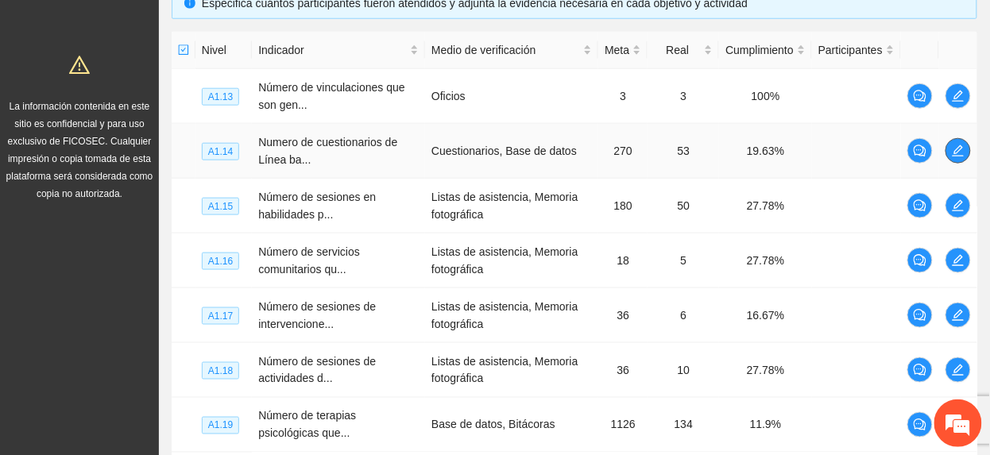
click at [950, 148] on span "edit" at bounding box center [958, 151] width 24 height 13
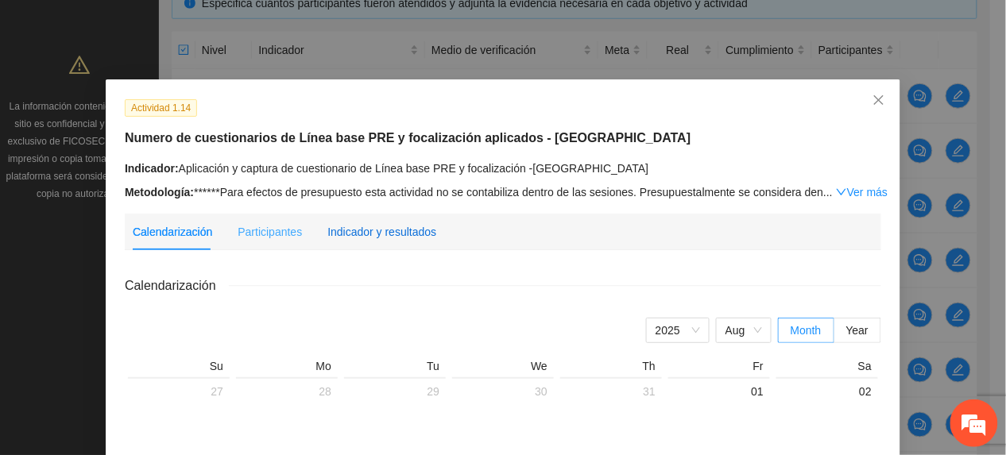
click at [402, 226] on div "Indicador y resultados" at bounding box center [381, 231] width 109 height 17
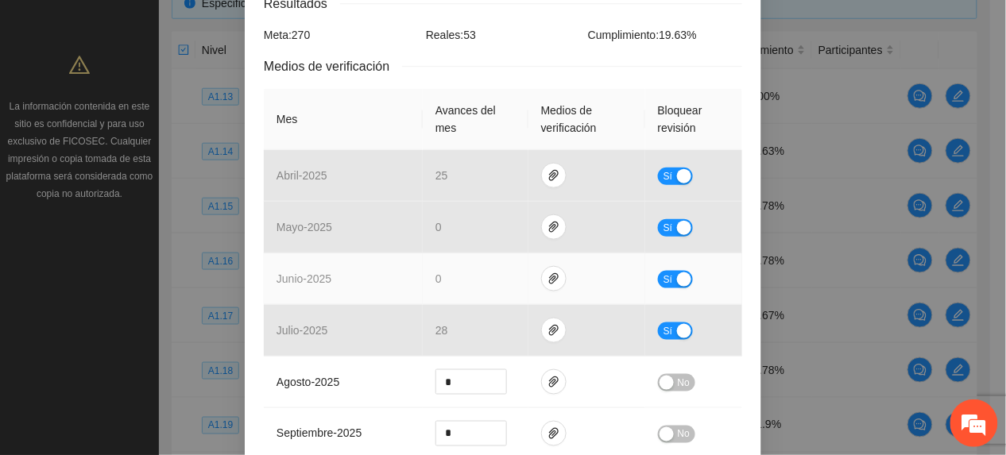
scroll to position [318, 0]
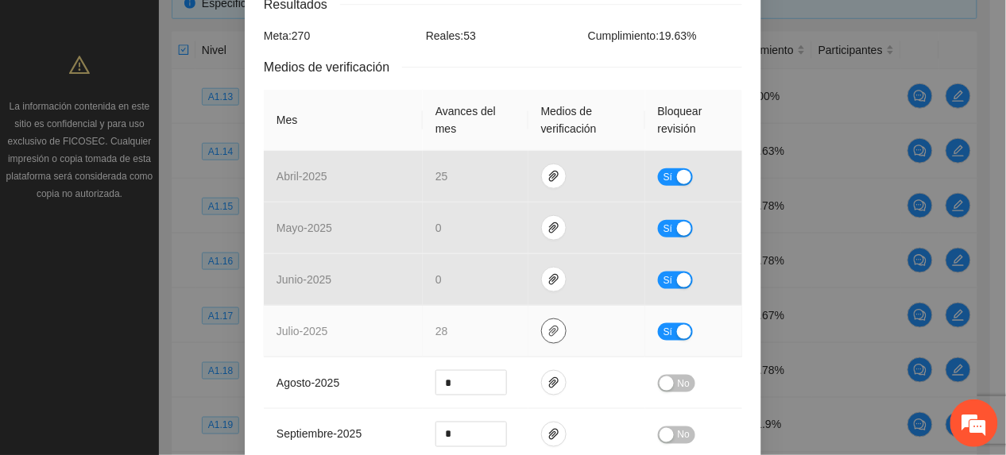
click at [545, 319] on button "button" at bounding box center [553, 331] width 25 height 25
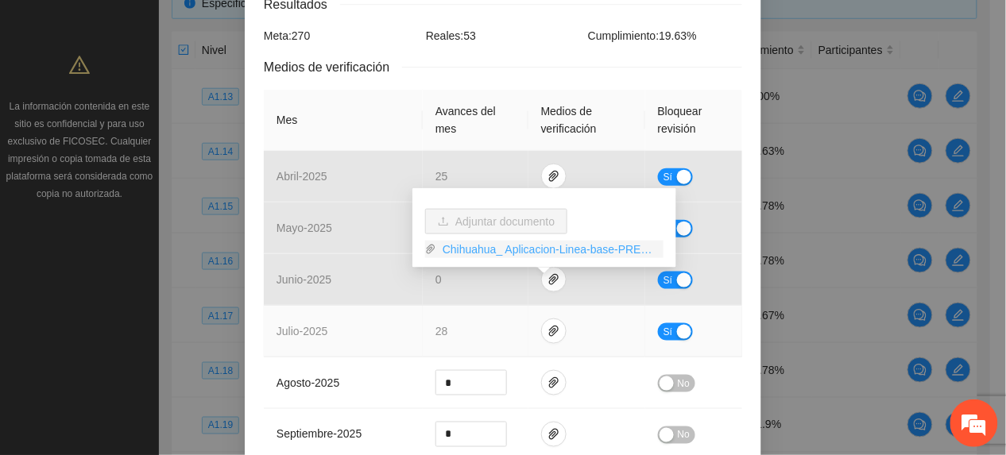
click at [481, 245] on link "Chihuahua_ Aplicacion-Linea-base-PRE_G2.zip" at bounding box center [549, 249] width 227 height 17
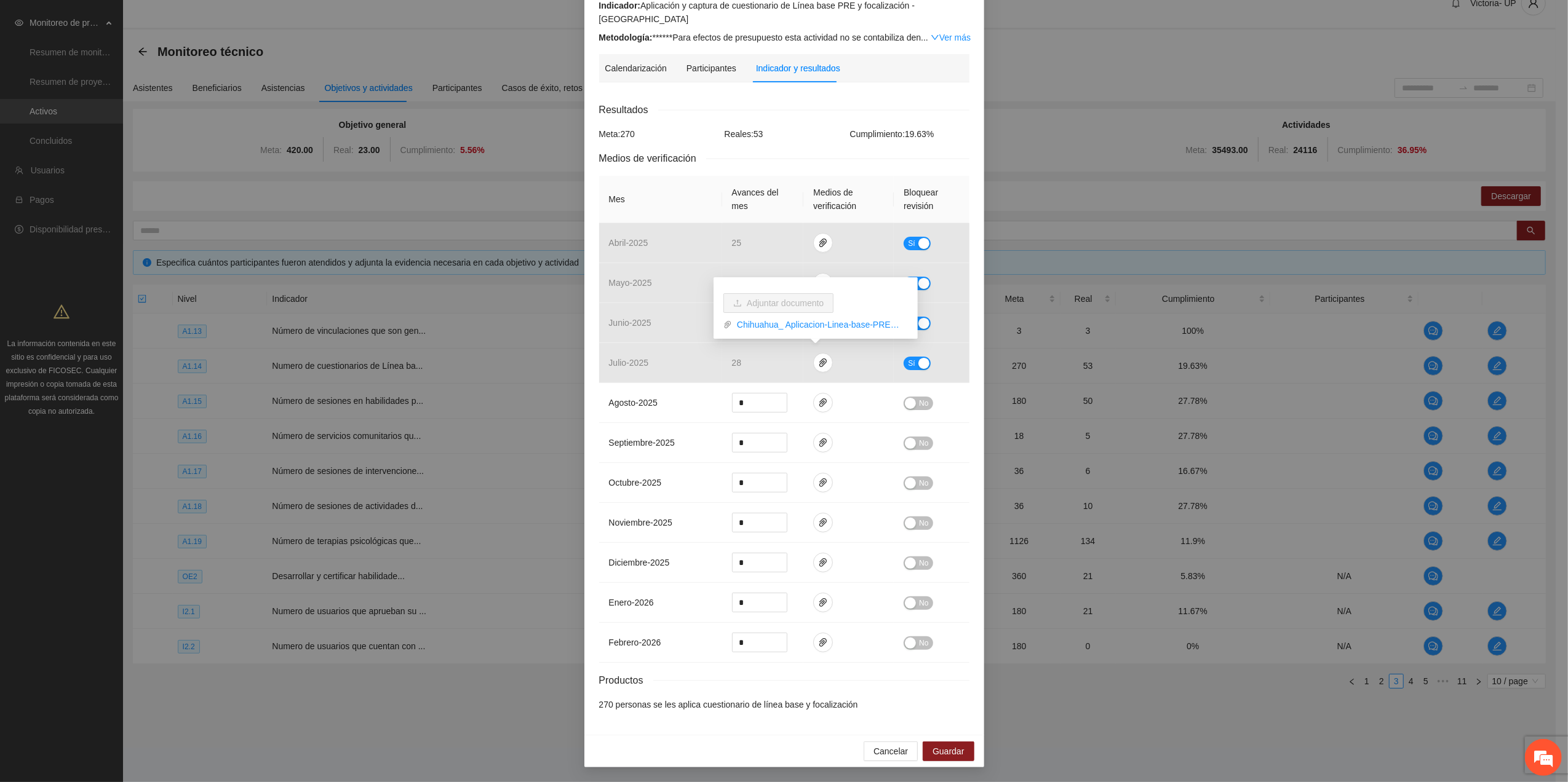
scroll to position [1270, 0]
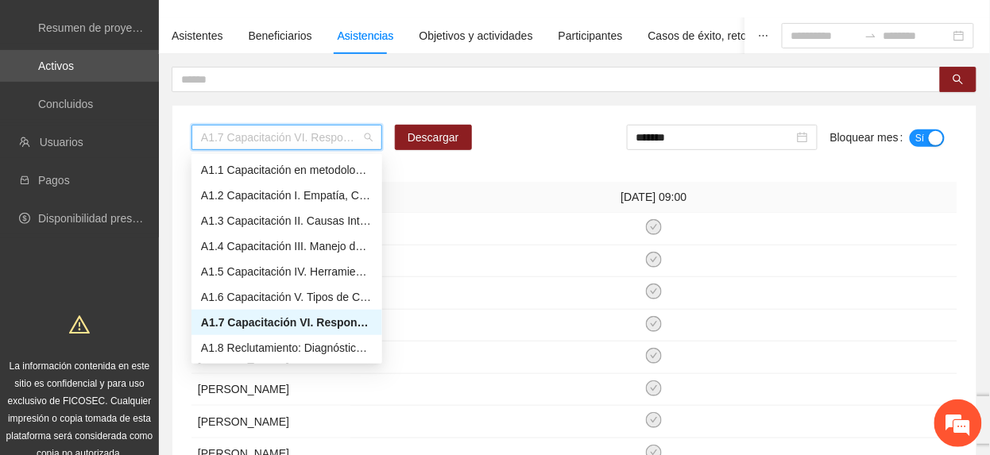
scroll to position [1568, 0]
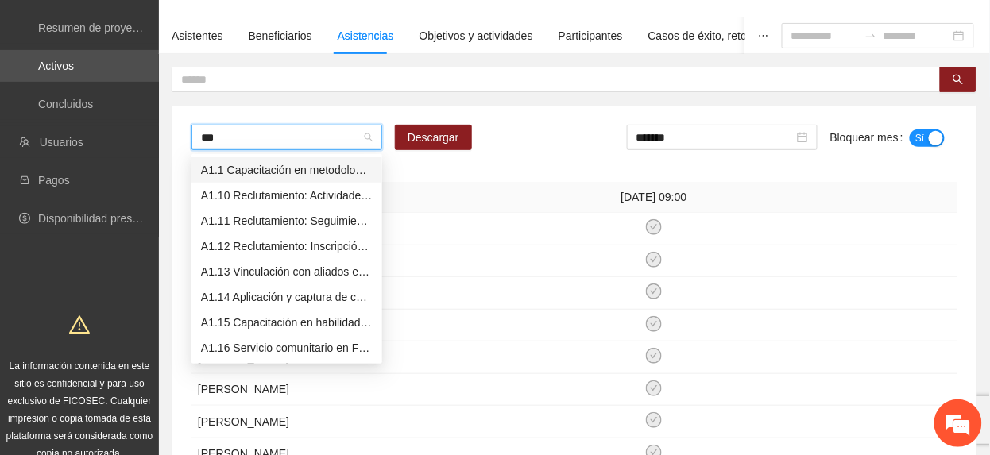
type input "****"
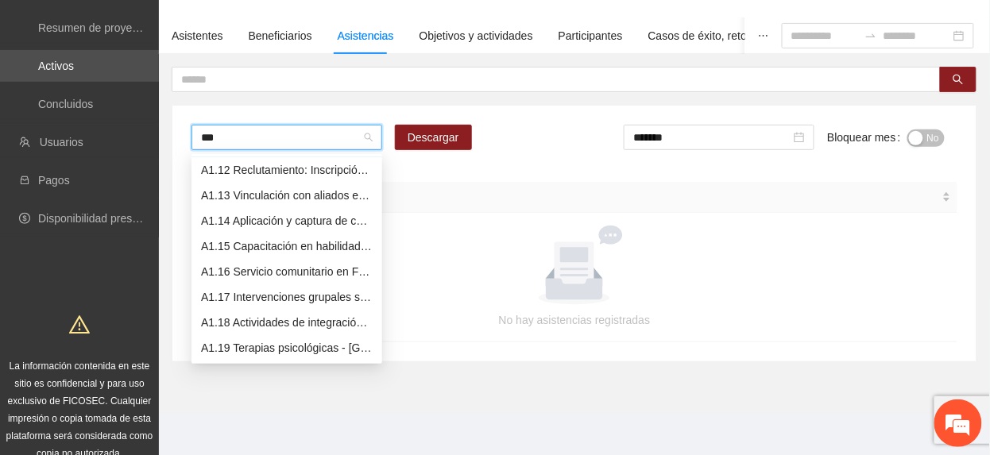
scroll to position [51, 0]
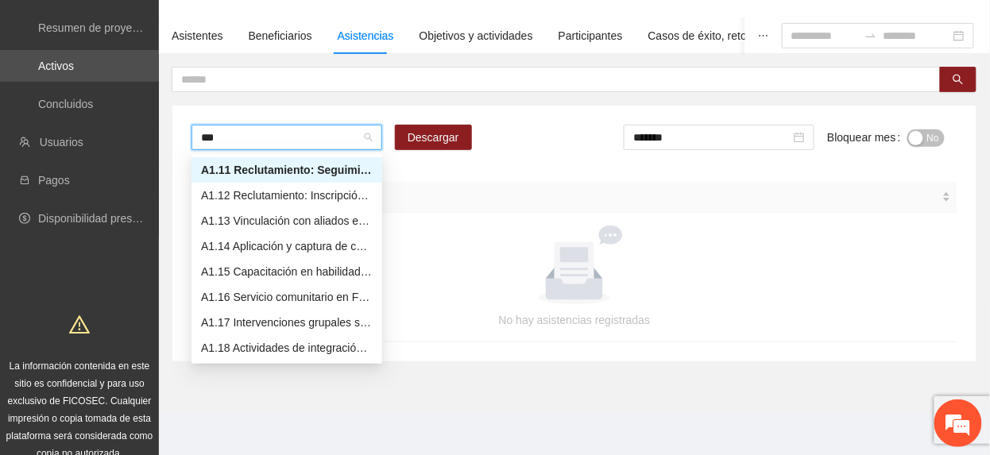
type input "****"
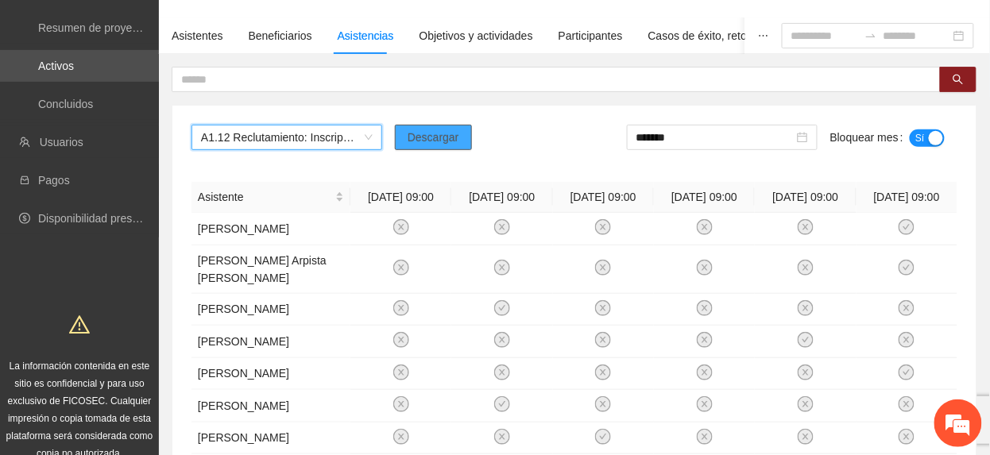
click at [442, 135] on span "Descargar" at bounding box center [433, 137] width 52 height 17
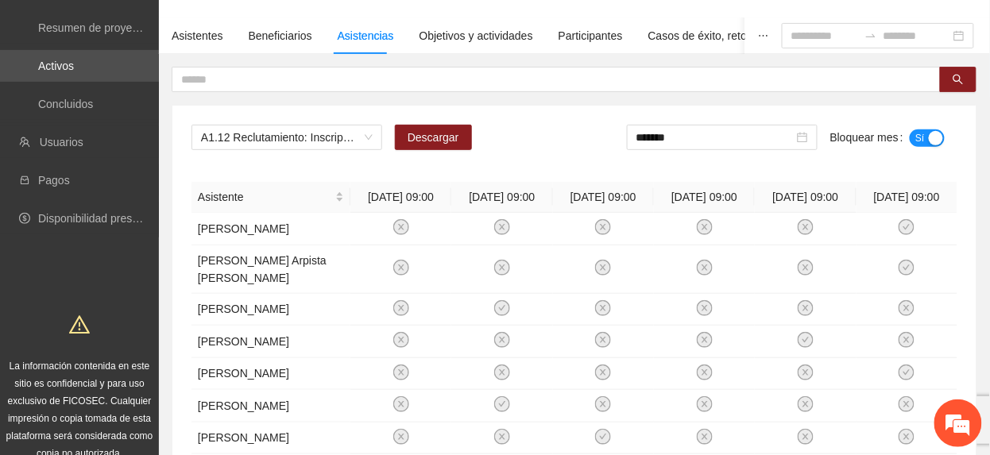
scroll to position [1779, 0]
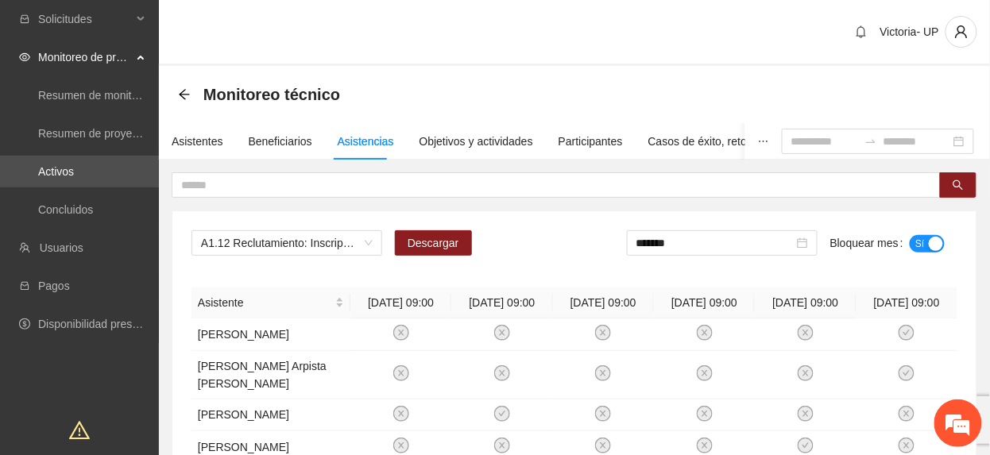
click at [191, 94] on div "Monitoreo técnico" at bounding box center [264, 94] width 172 height 25
click at [180, 91] on icon "arrow-left" at bounding box center [184, 94] width 13 height 13
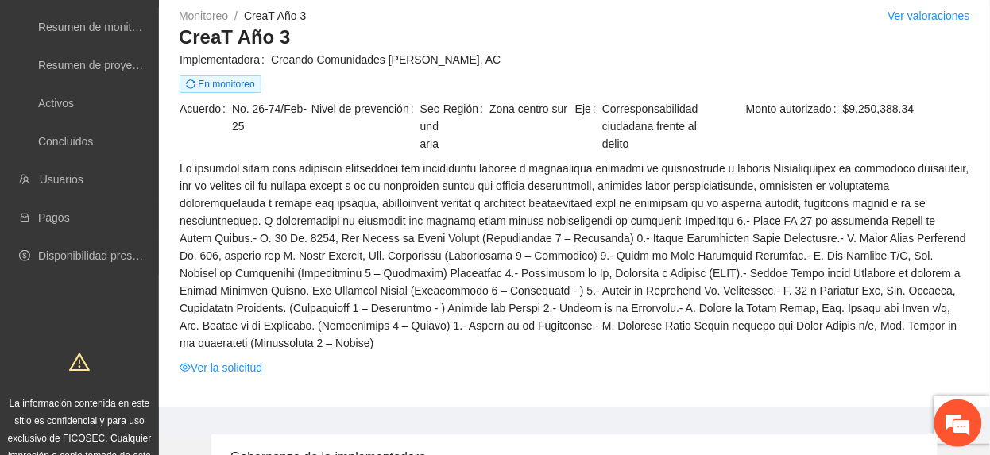
scroll to position [106, 0]
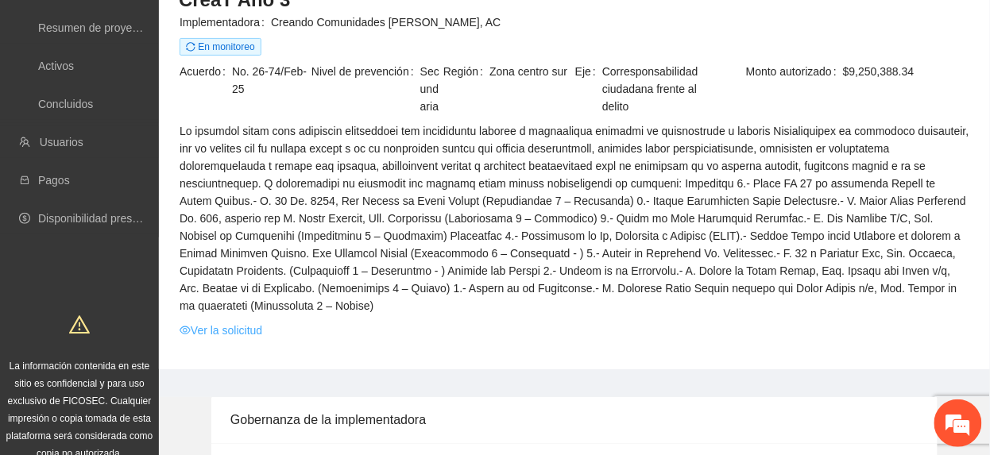
click at [211, 322] on link "Ver la solicitud" at bounding box center [221, 330] width 83 height 17
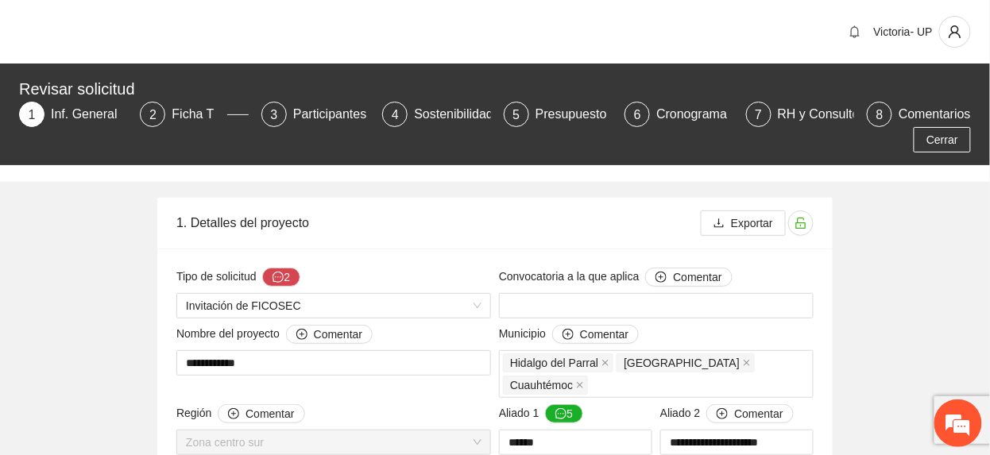
type input "**********"
click at [318, 114] on div "Participantes" at bounding box center [336, 114] width 87 height 25
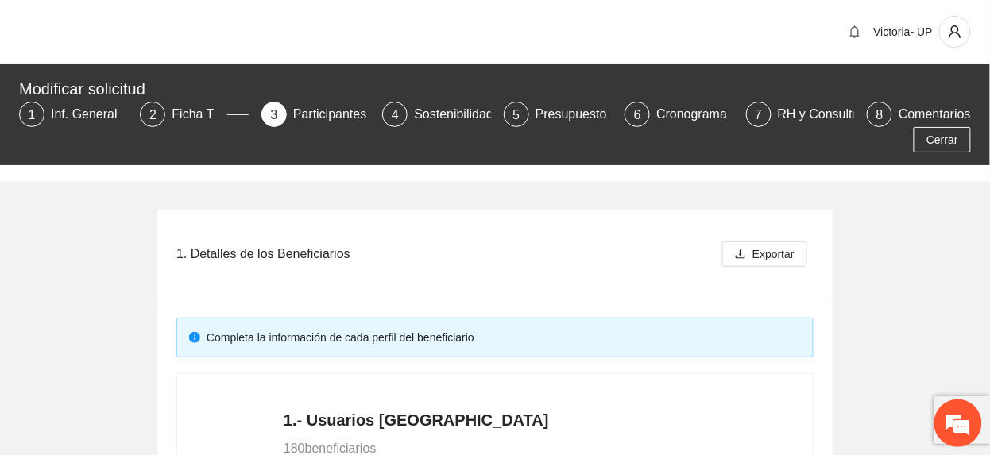
click at [195, 98] on div "Modificar solicitud" at bounding box center [490, 88] width 942 height 25
click at [188, 113] on div "Ficha T" at bounding box center [199, 114] width 55 height 25
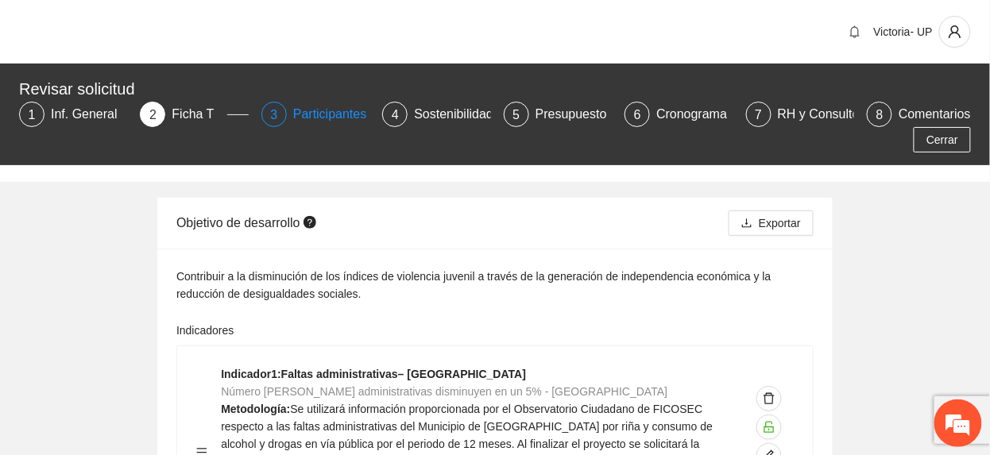
click at [324, 114] on div "Participantes" at bounding box center [336, 114] width 87 height 25
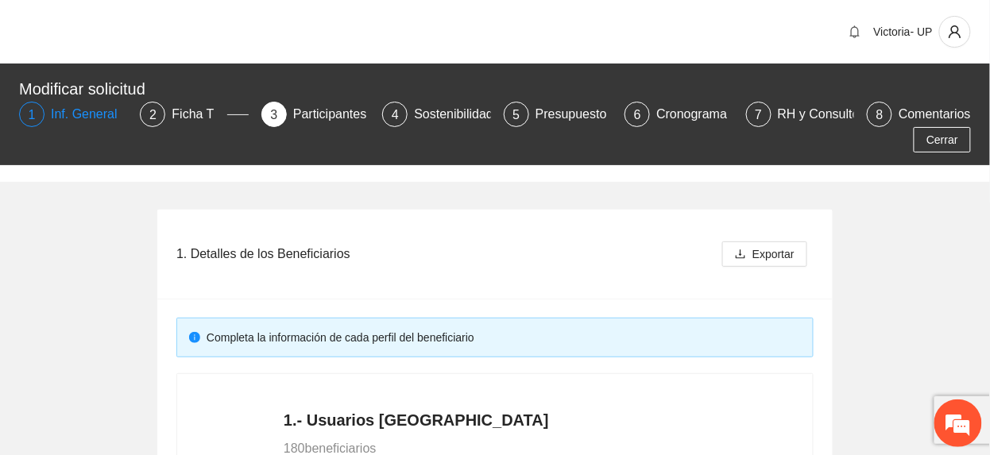
click at [86, 122] on div "Inf. General" at bounding box center [90, 114] width 79 height 25
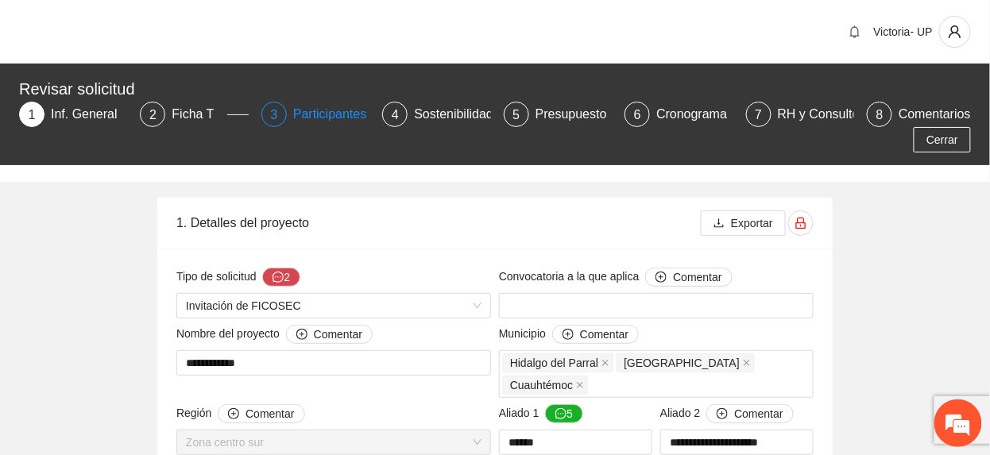
click at [291, 111] on div "3 Participantes" at bounding box center [315, 114] width 108 height 25
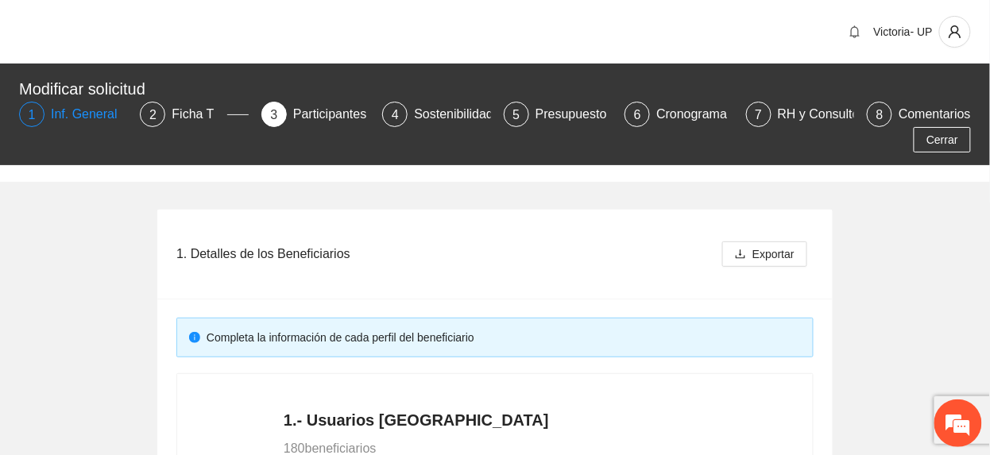
click at [58, 118] on div "Inf. General" at bounding box center [90, 114] width 79 height 25
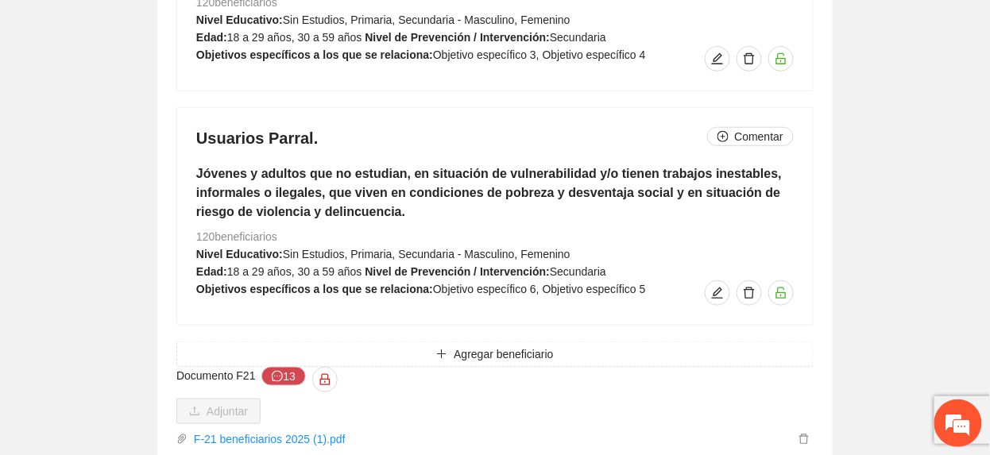
scroll to position [4758, 0]
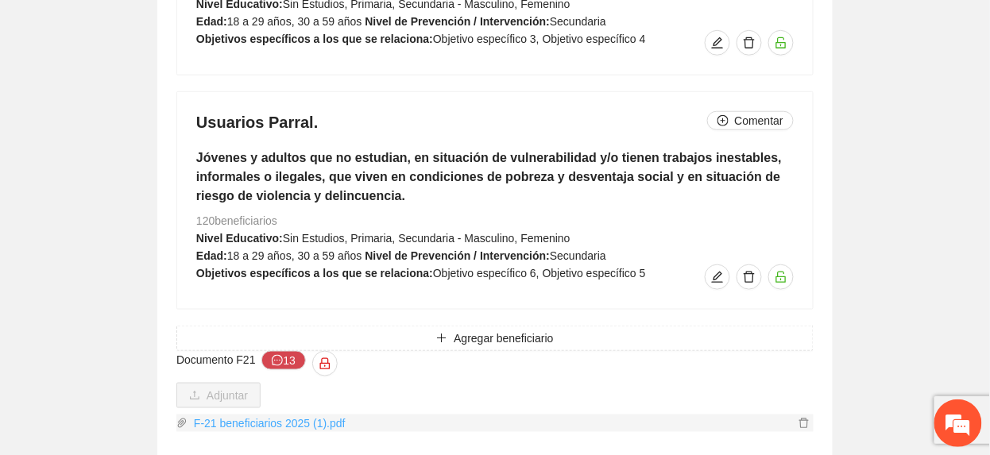
click at [241, 415] on link "F-21 beneficiarios 2025 (1).pdf" at bounding box center [490, 423] width 607 height 17
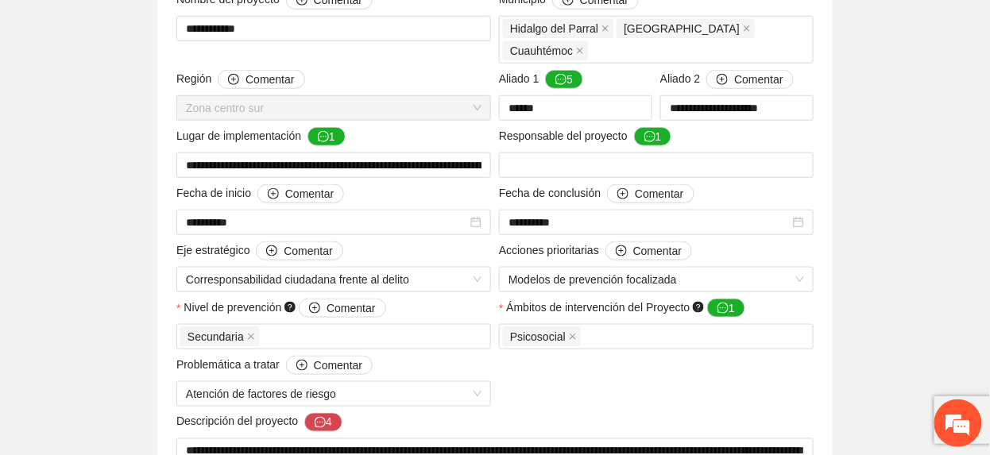
scroll to position [0, 0]
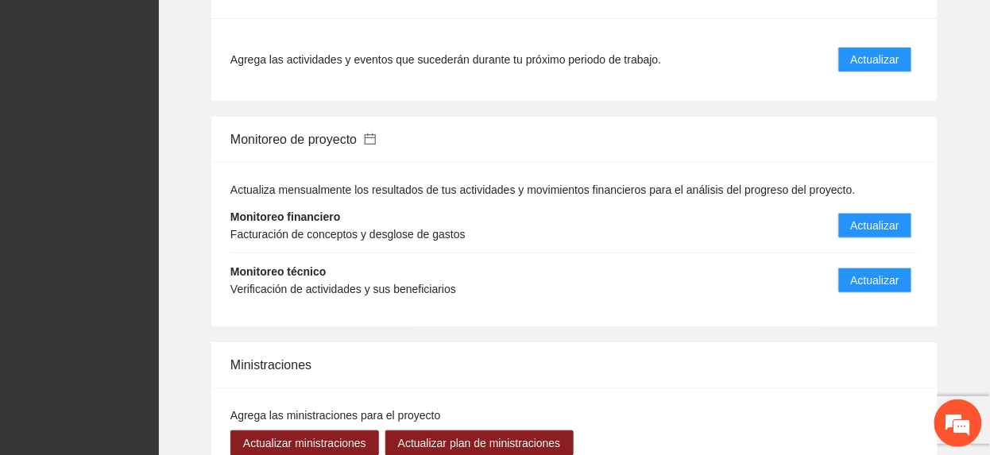
scroll to position [1482, 0]
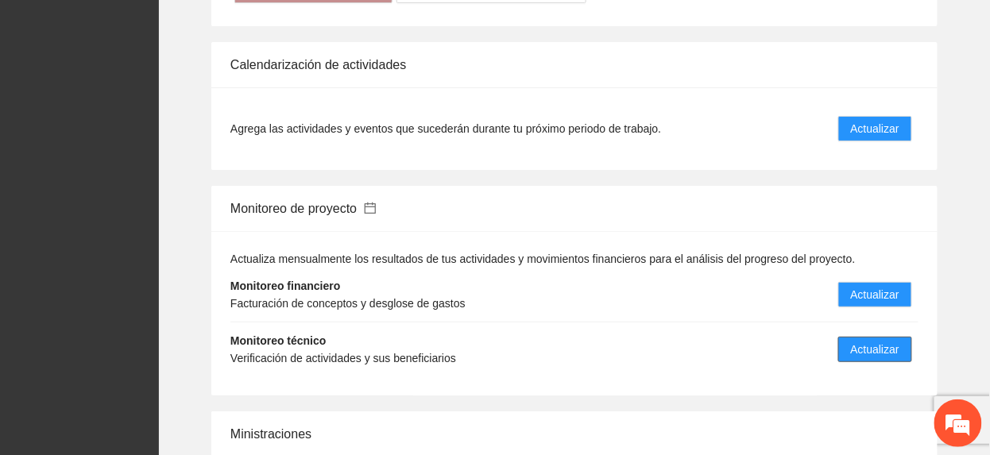
drag, startPoint x: 865, startPoint y: 324, endPoint x: 836, endPoint y: 334, distance: 31.2
click at [866, 341] on span "Actualizar" at bounding box center [875, 349] width 48 height 17
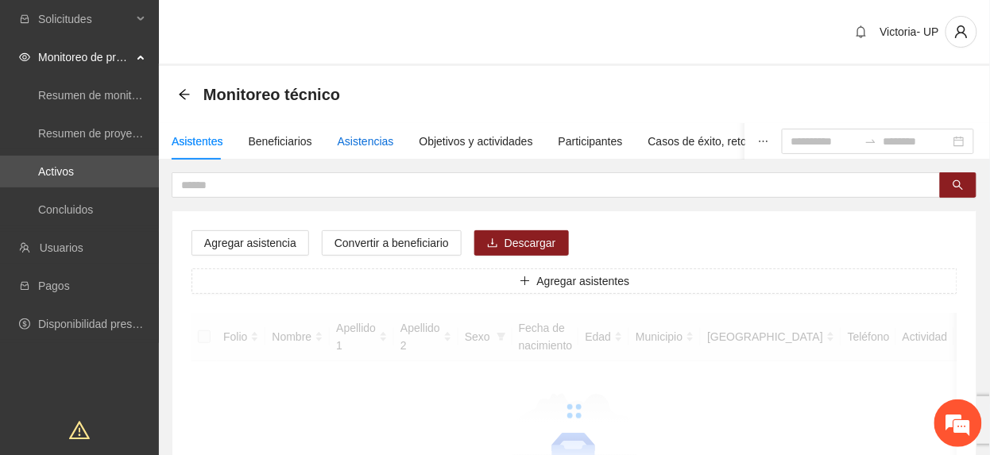
click at [367, 141] on div "Asistencias" at bounding box center [366, 141] width 56 height 17
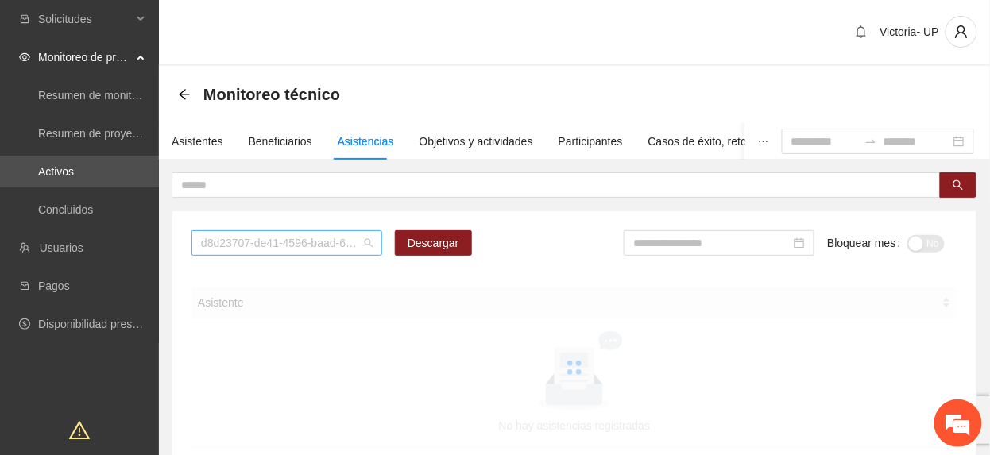
drag, startPoint x: 255, startPoint y: 248, endPoint x: 262, endPoint y: 241, distance: 9.6
click at [261, 241] on span "d8d23707-de41-4596-baad-64ba8266e133" at bounding box center [287, 243] width 172 height 24
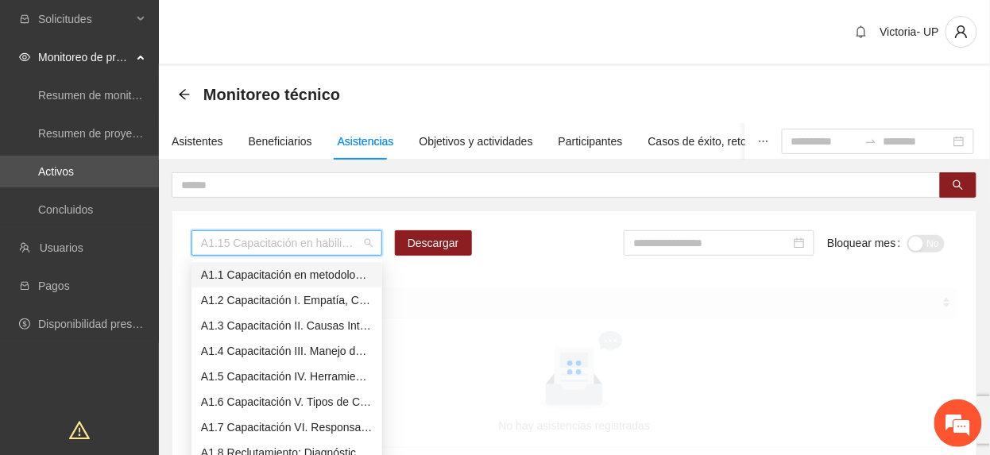
type input "*"
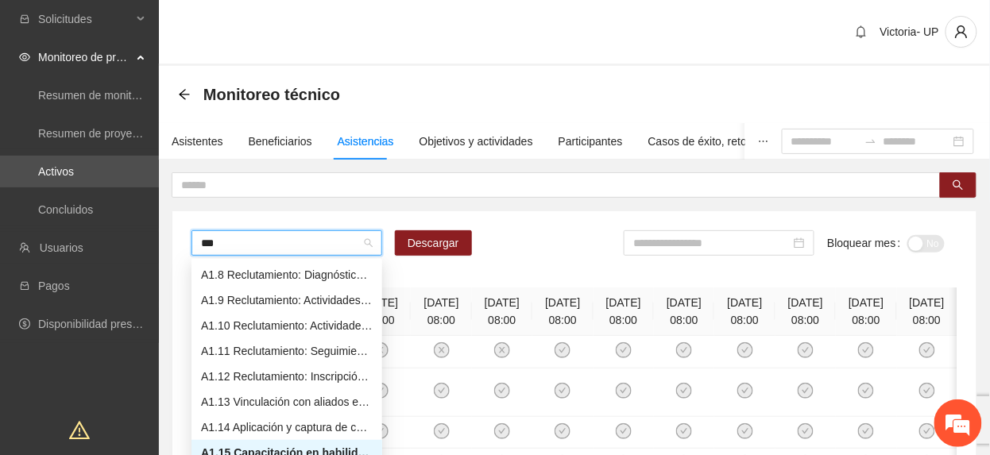
scroll to position [64, 0]
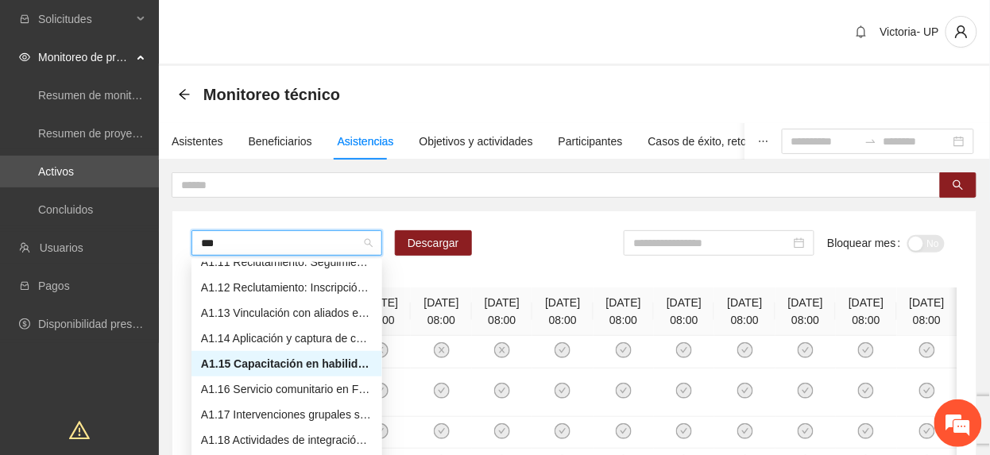
type input "****"
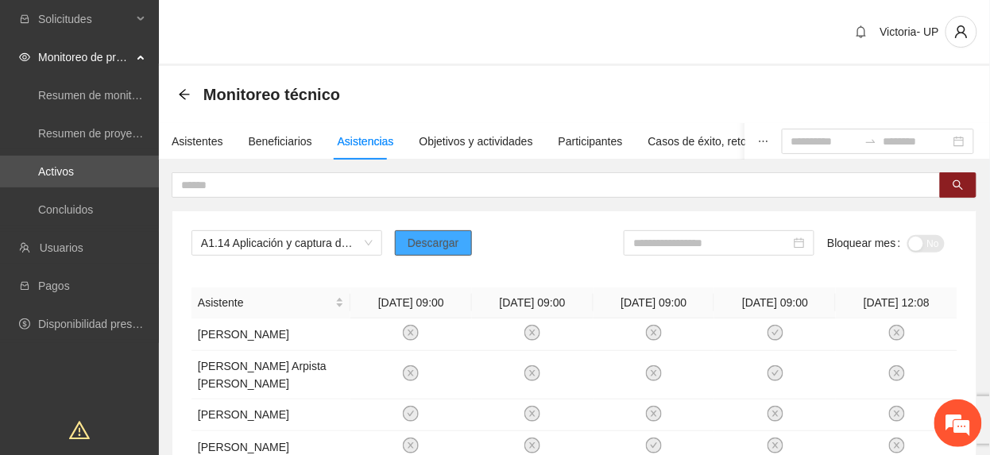
click at [405, 235] on button "Descargar" at bounding box center [433, 242] width 77 height 25
